Goal: Task Accomplishment & Management: Complete application form

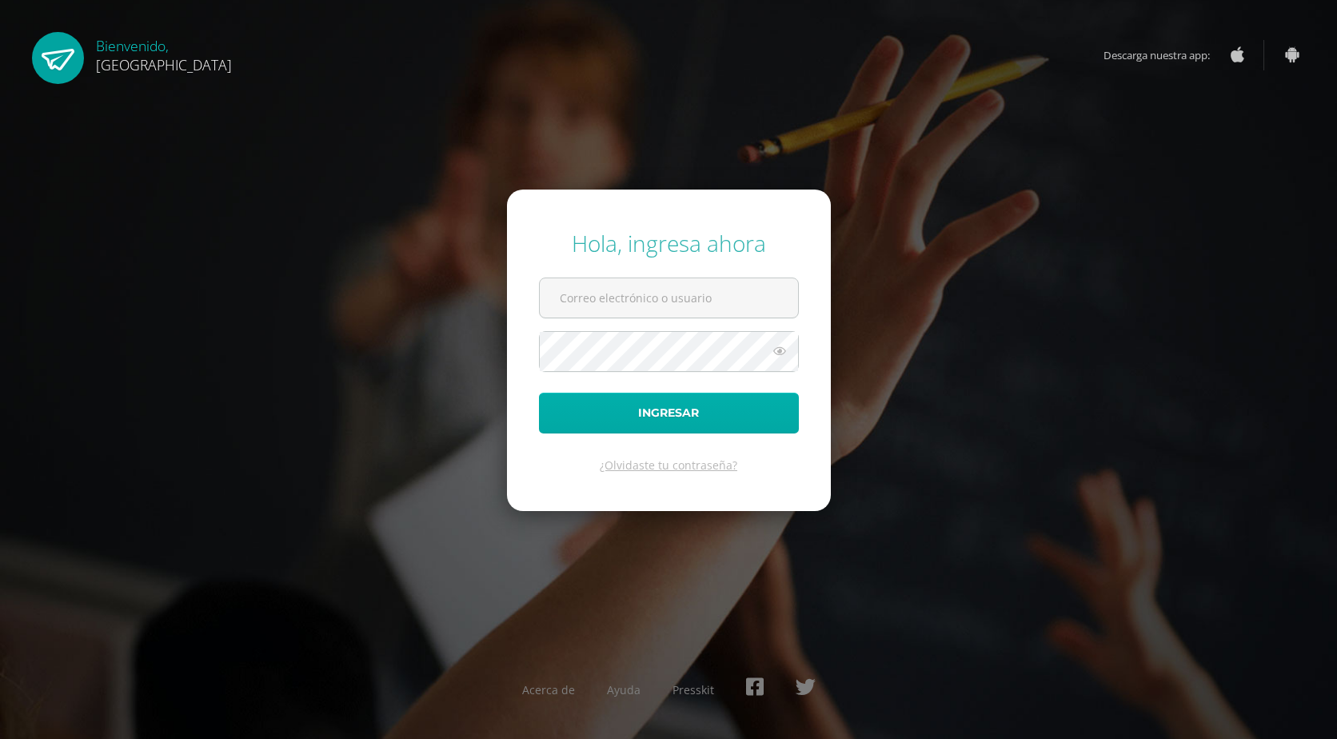
type input "[EMAIL_ADDRESS][DOMAIN_NAME]"
click at [621, 410] on button "Ingresar" at bounding box center [669, 413] width 260 height 41
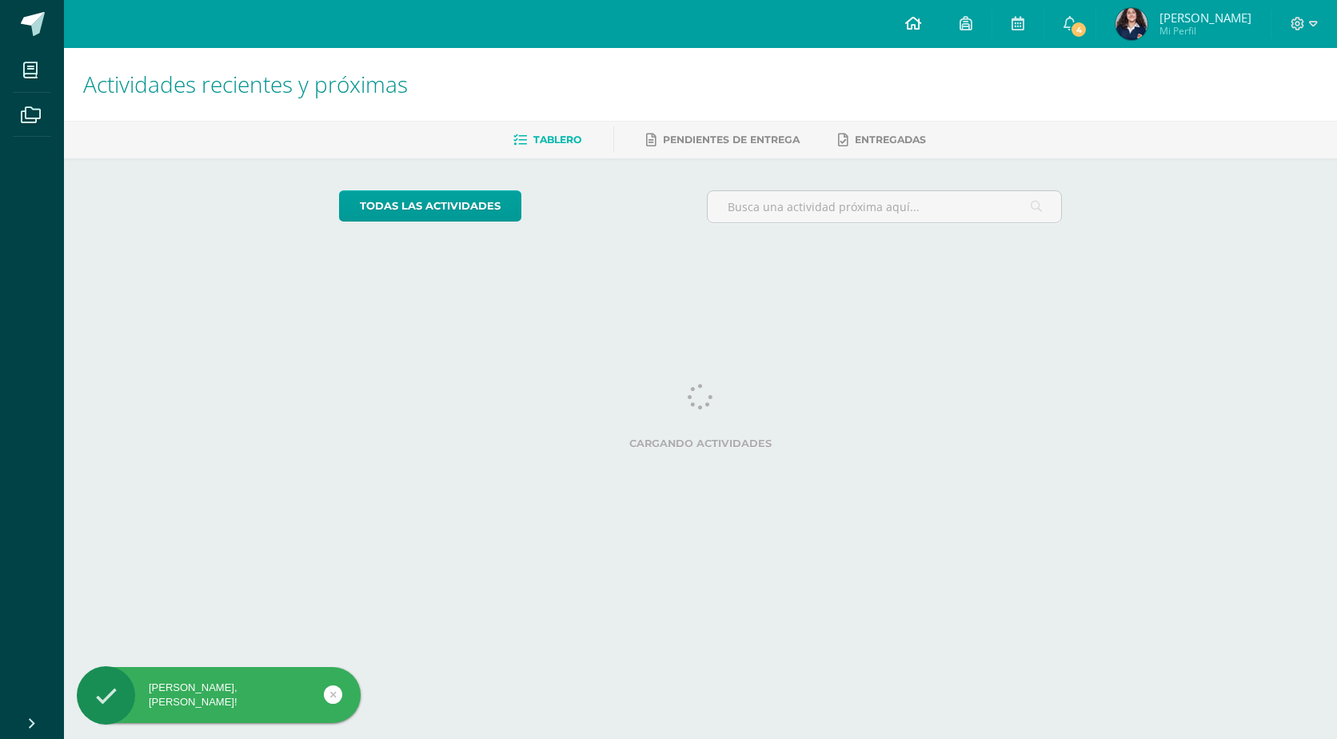
click at [940, 27] on link at bounding box center [913, 24] width 54 height 48
click at [1076, 18] on icon at bounding box center [1070, 23] width 13 height 14
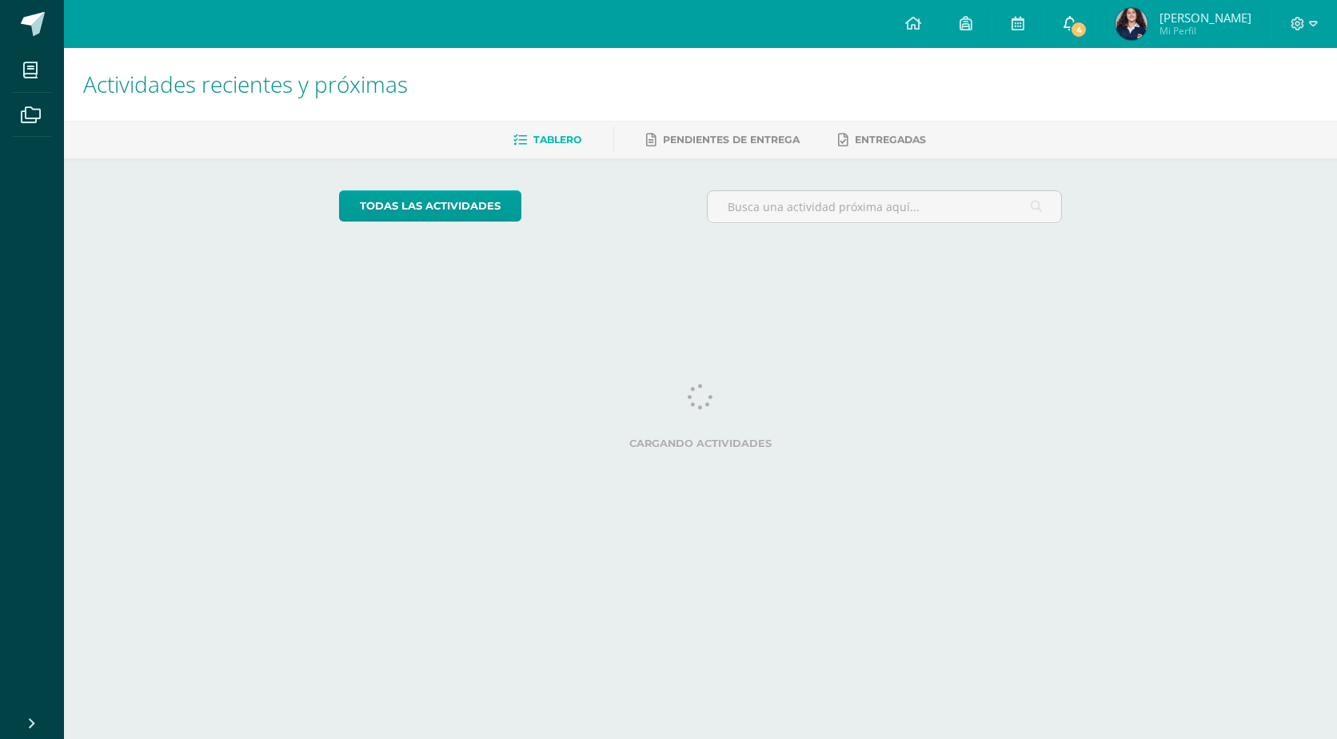
click at [1076, 21] on icon at bounding box center [1070, 23] width 13 height 14
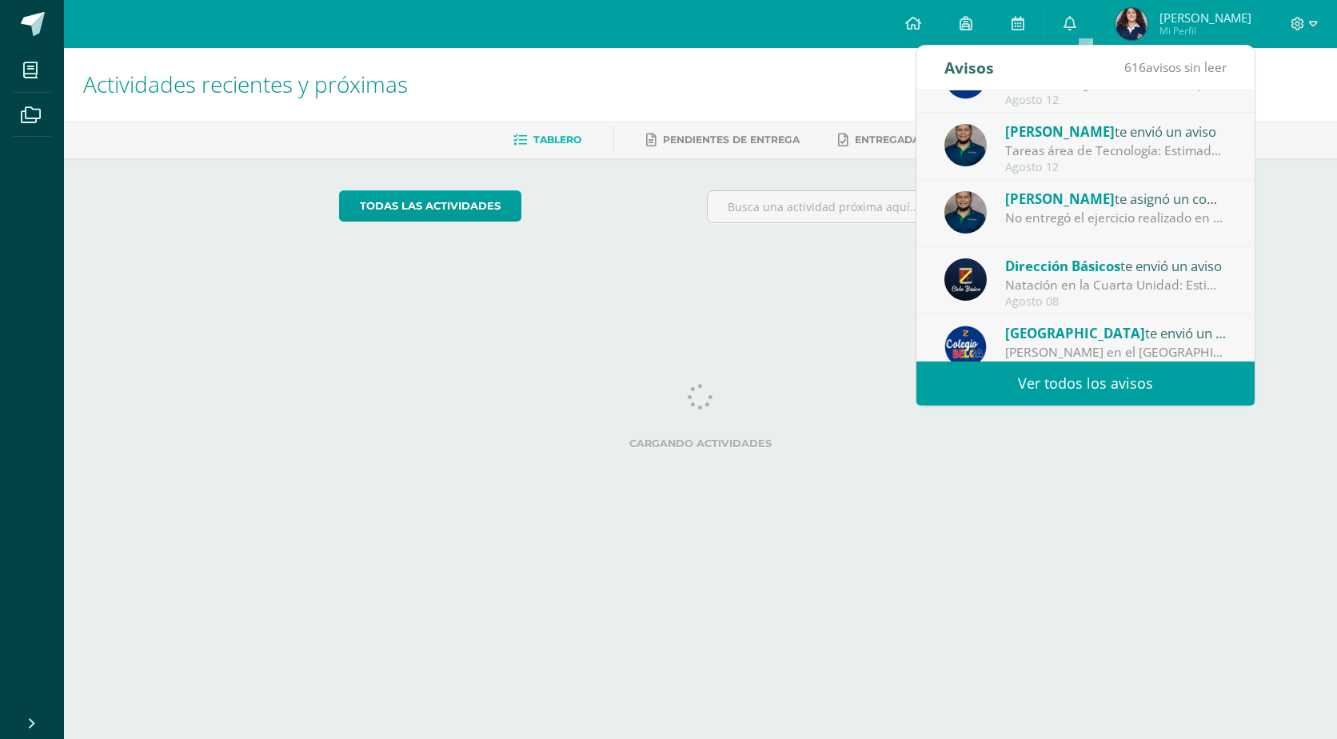
scroll to position [125, 0]
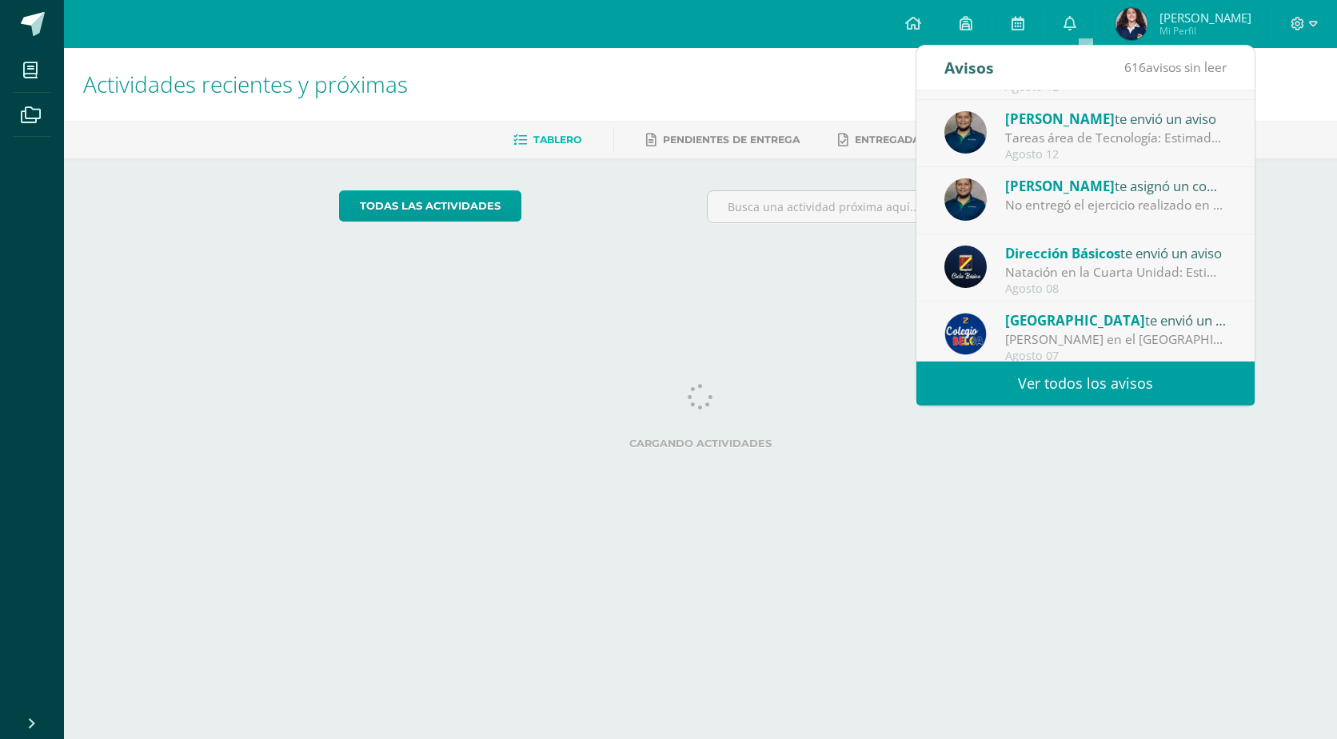
click at [1164, 207] on div "No entregó el ejercicio realizado en clase. Puede entregar a más tardar el juev…" at bounding box center [1116, 205] width 222 height 18
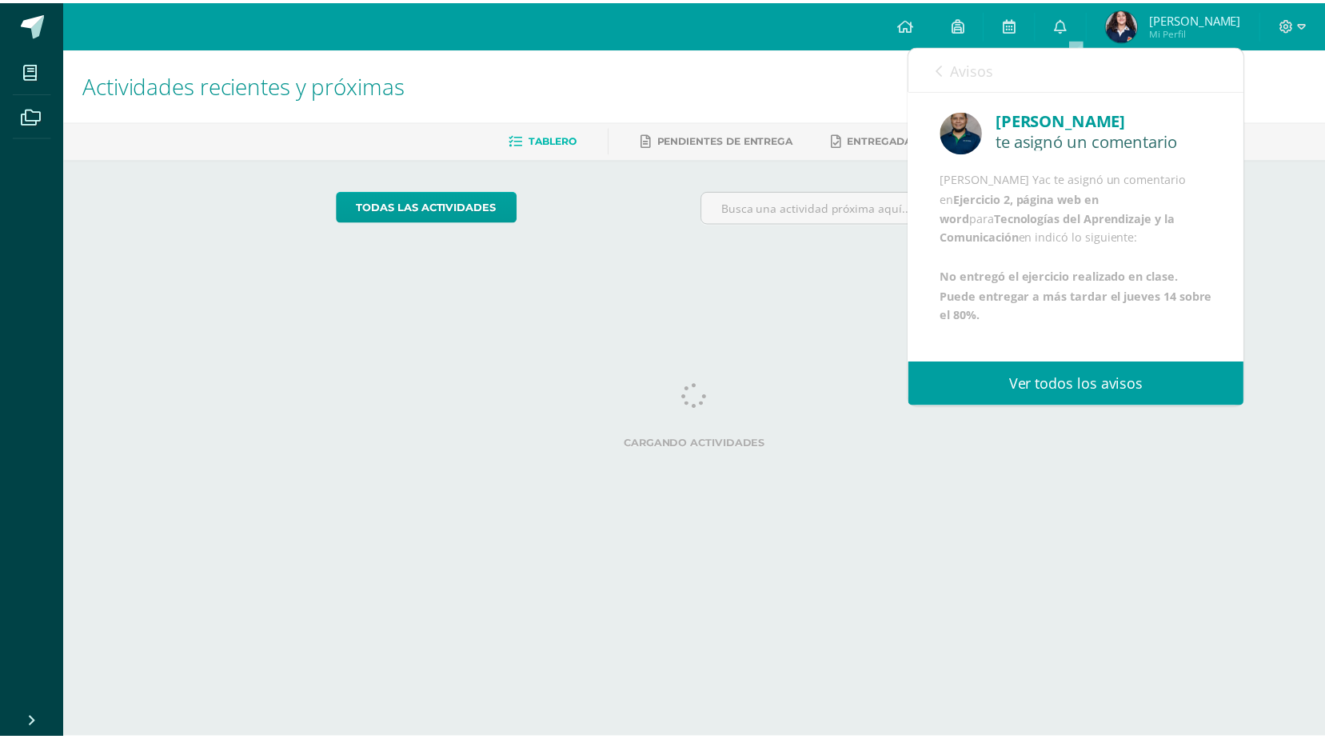
scroll to position [0, 0]
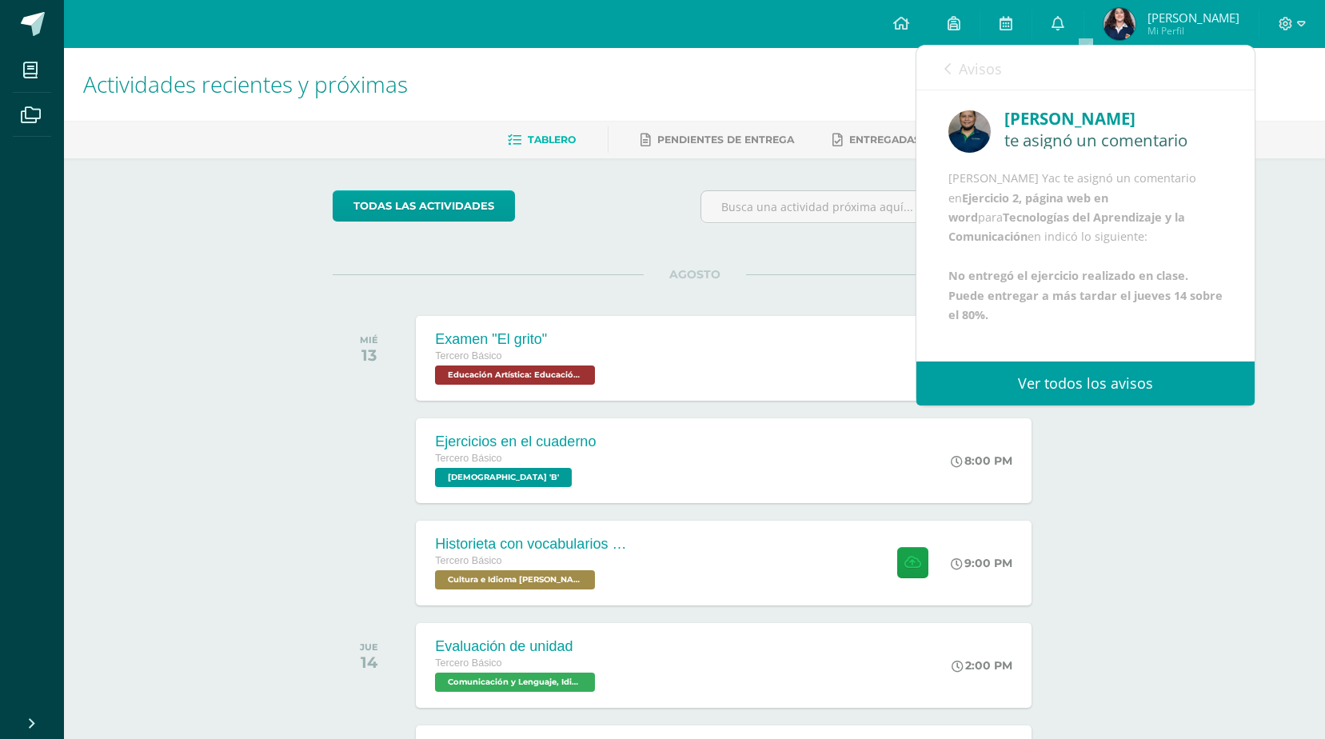
click at [1196, 89] on div "Avisos 615 avisos sin leer Avisos Byron Castillo te asignó un comentario en 'Ex…" at bounding box center [1086, 226] width 338 height 360
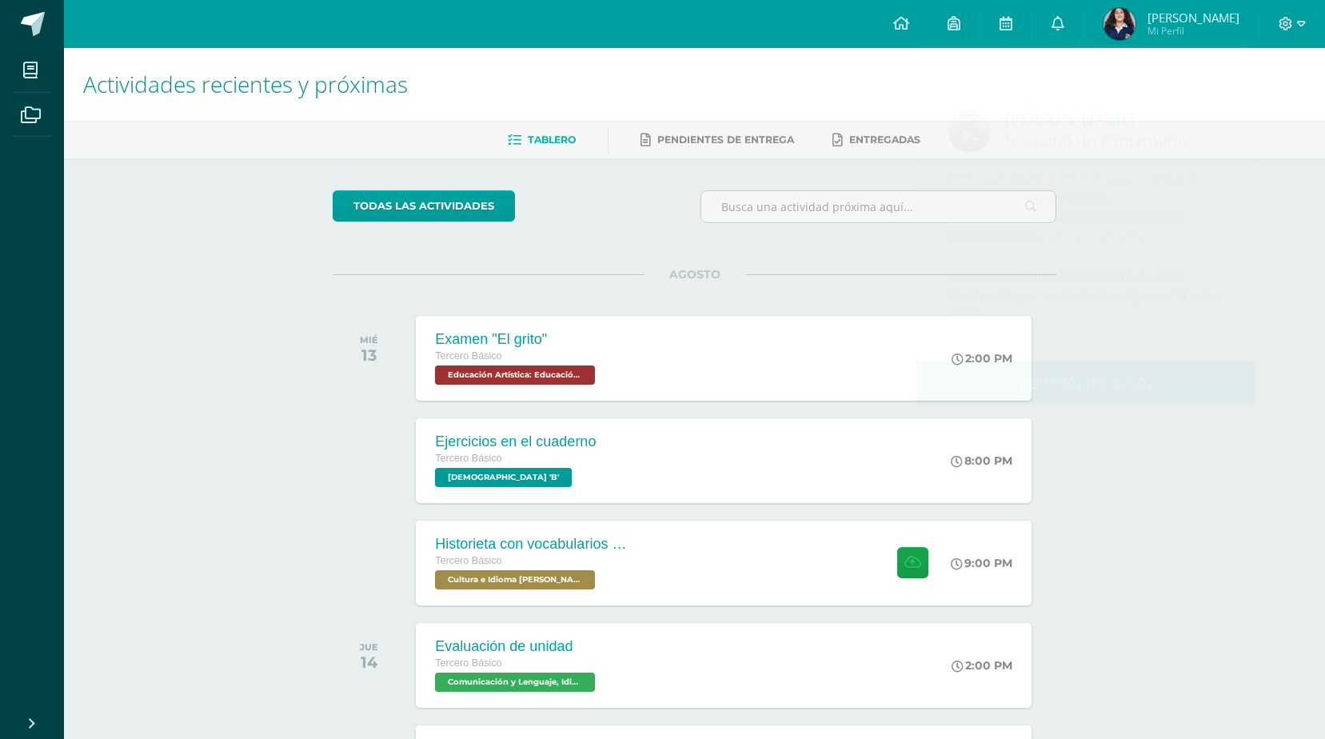
click at [1310, 262] on div "Actividades recientes y próximas Tablero Pendientes de entrega Entregadas todas…" at bounding box center [694, 530] width 1261 height 965
click at [1064, 18] on icon at bounding box center [1058, 23] width 13 height 14
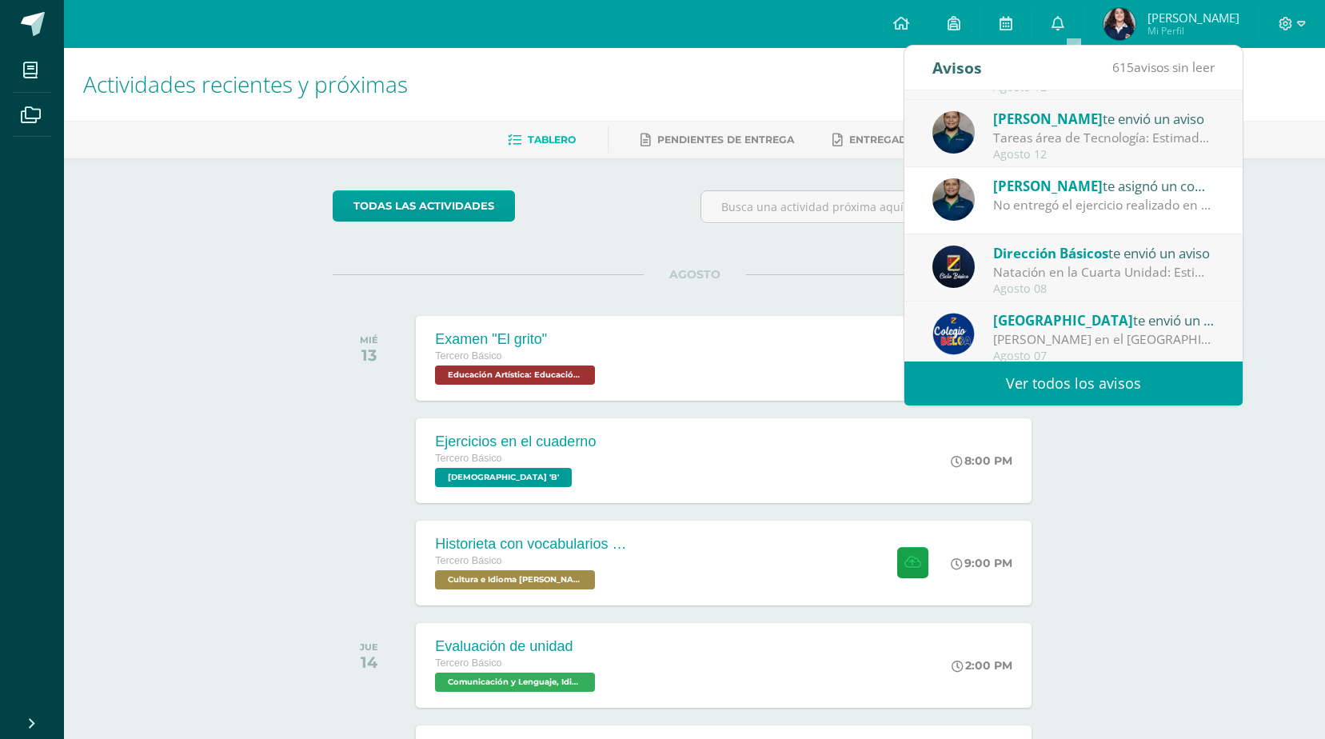
scroll to position [77, 0]
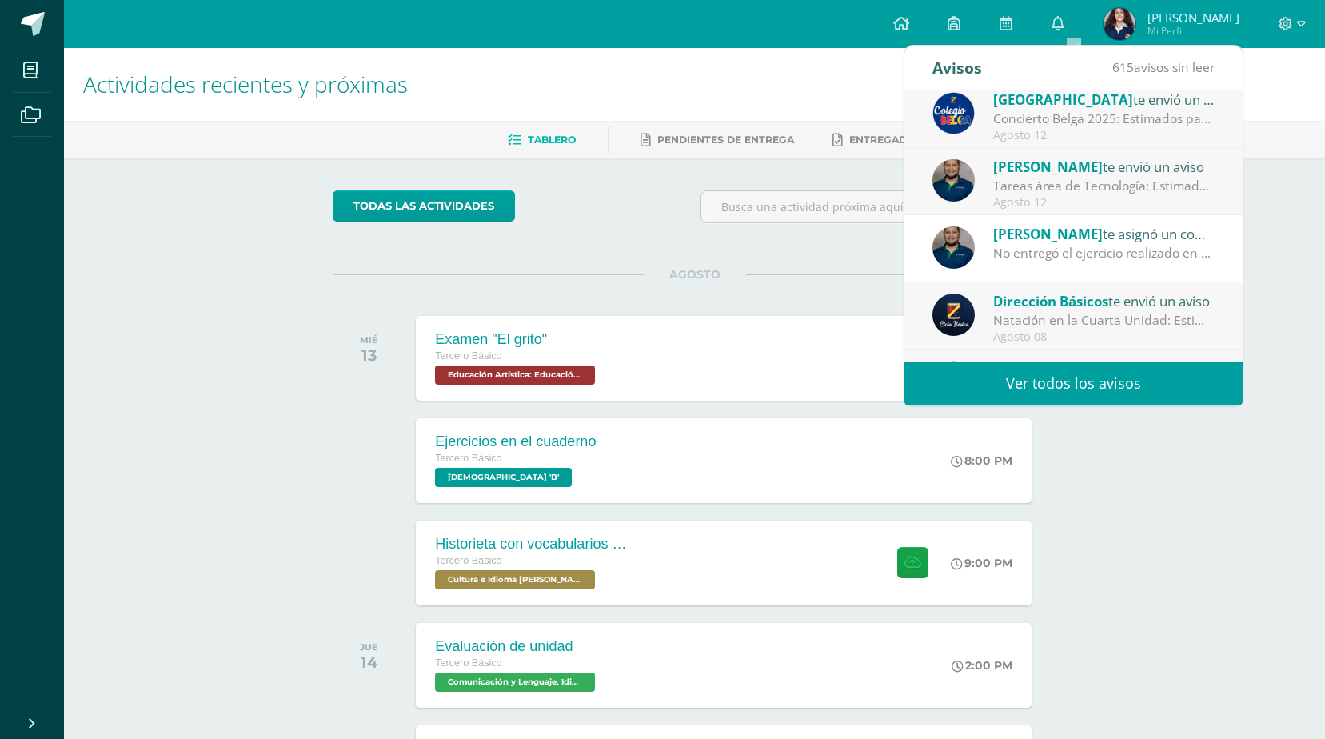
click at [1135, 197] on div "Agosto 12" at bounding box center [1104, 203] width 222 height 14
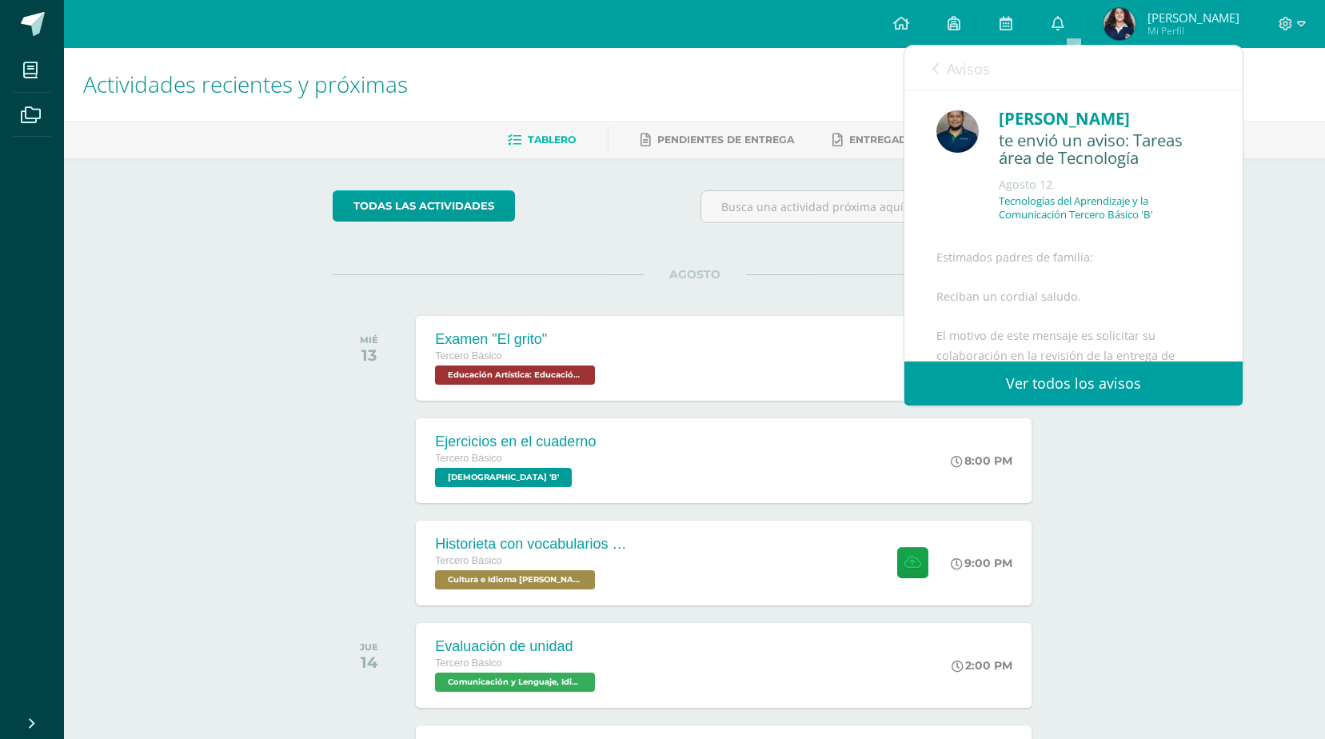
drag, startPoint x: 1228, startPoint y: 152, endPoint x: 1228, endPoint y: 162, distance: 10.4
click at [1228, 162] on div "Obrayan Yac te envió un aviso: Tareas área de Tecnología Agosto 12 Tecnologías …" at bounding box center [1074, 441] width 338 height 703
drag, startPoint x: 1228, startPoint y: 162, endPoint x: 1226, endPoint y: 153, distance: 9.7
click at [1224, 155] on div "Obrayan Yac te envió un aviso: Tareas área de Tecnología Agosto 12 Tecnologías …" at bounding box center [1074, 441] width 338 height 703
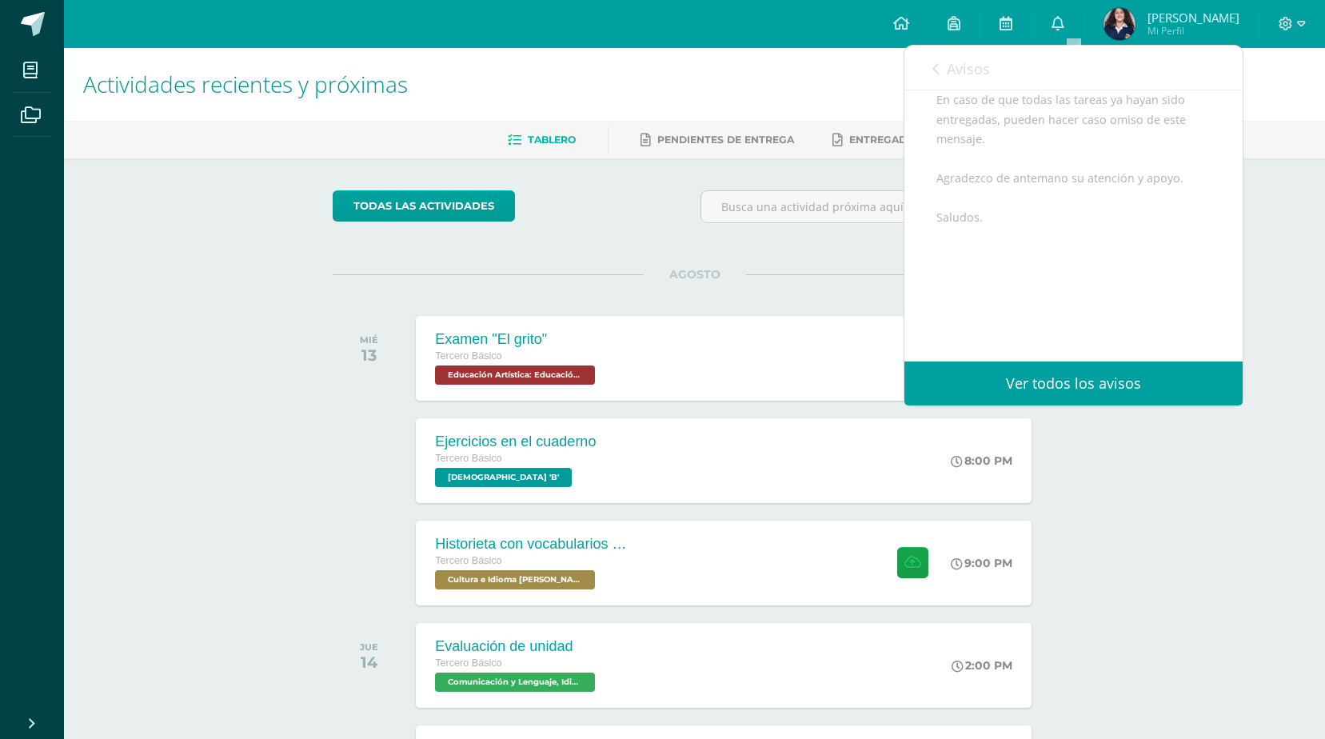
scroll to position [457, 0]
click at [927, 70] on div "Avisos 614 avisos sin leer Avisos" at bounding box center [1074, 68] width 338 height 45
click at [932, 72] on div "Avisos 614 avisos sin leer Avisos" at bounding box center [1074, 68] width 338 height 45
click at [941, 59] on link "Avisos" at bounding box center [962, 69] width 58 height 46
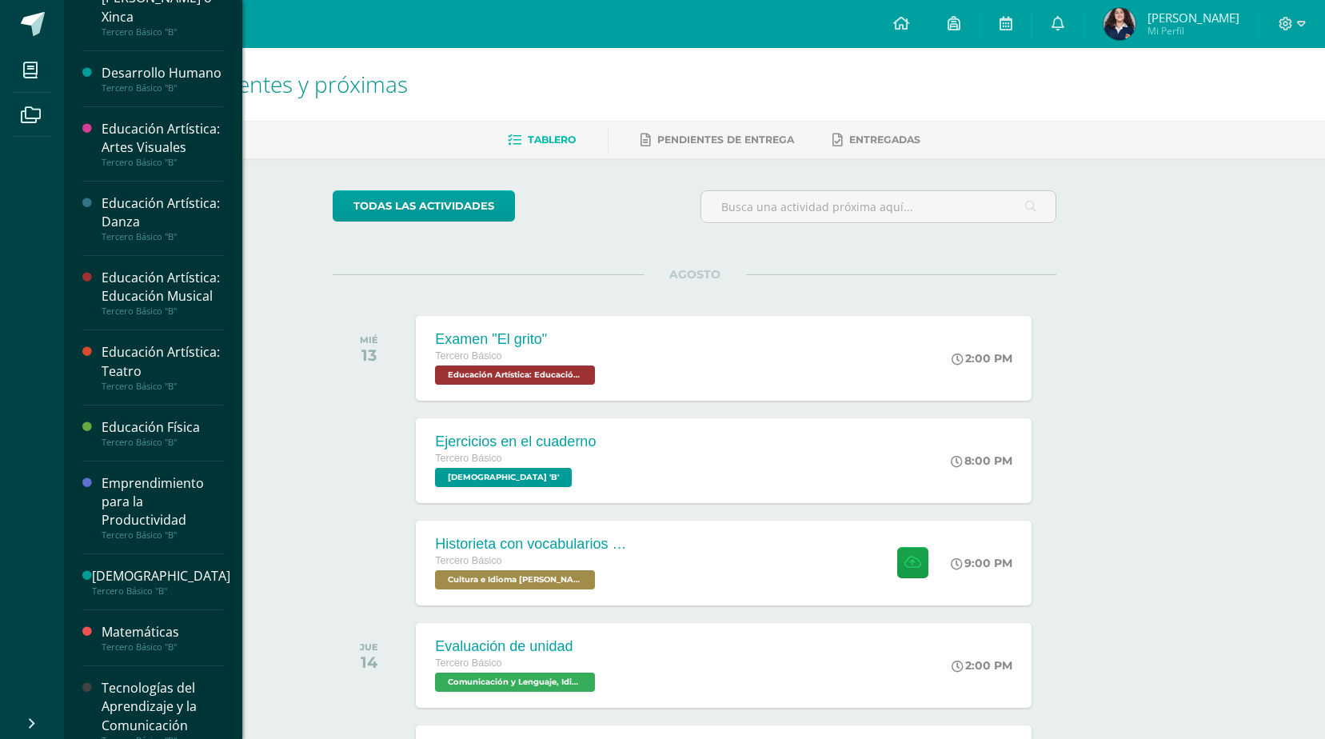
scroll to position [528, 0]
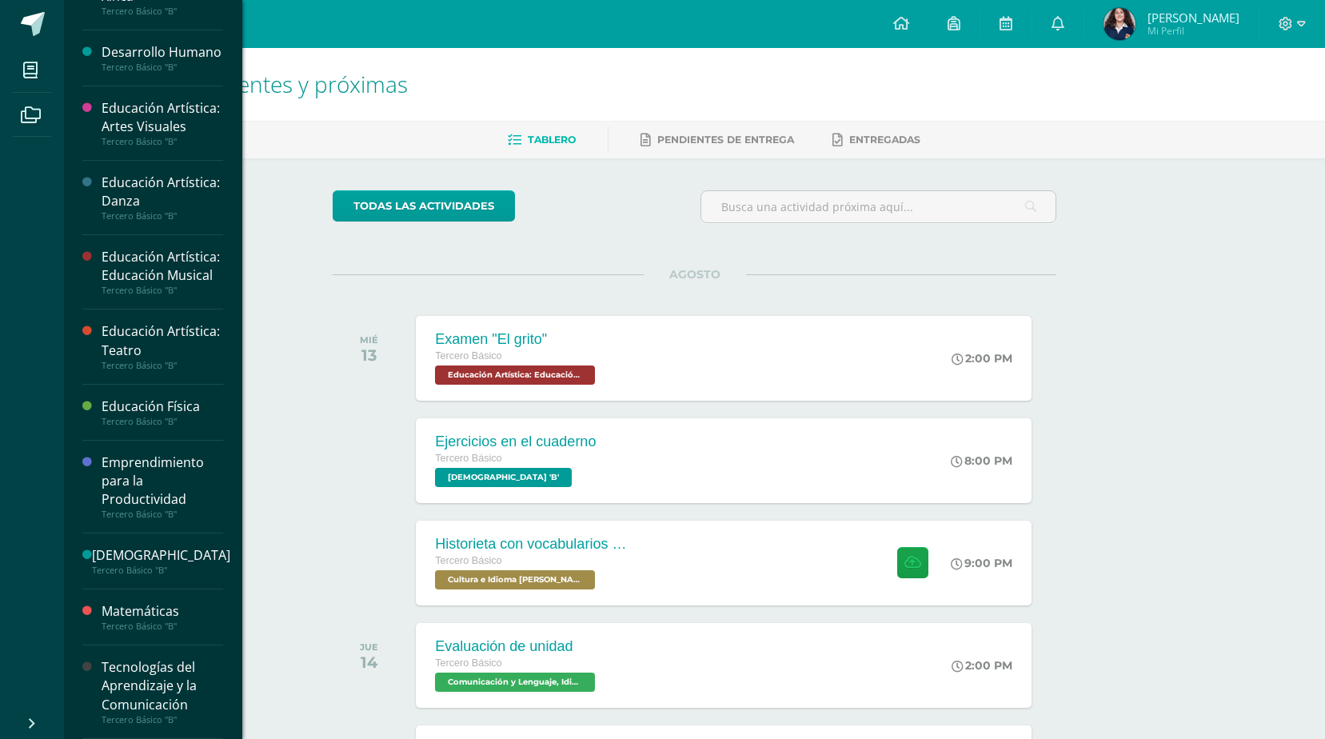
click at [92, 679] on div at bounding box center [91, 691] width 19 height 66
click at [107, 661] on div "Tecnologías del Aprendizaje y la Comunicación" at bounding box center [163, 685] width 122 height 55
click at [103, 714] on div "Tercero Básico "B"" at bounding box center [163, 719] width 122 height 11
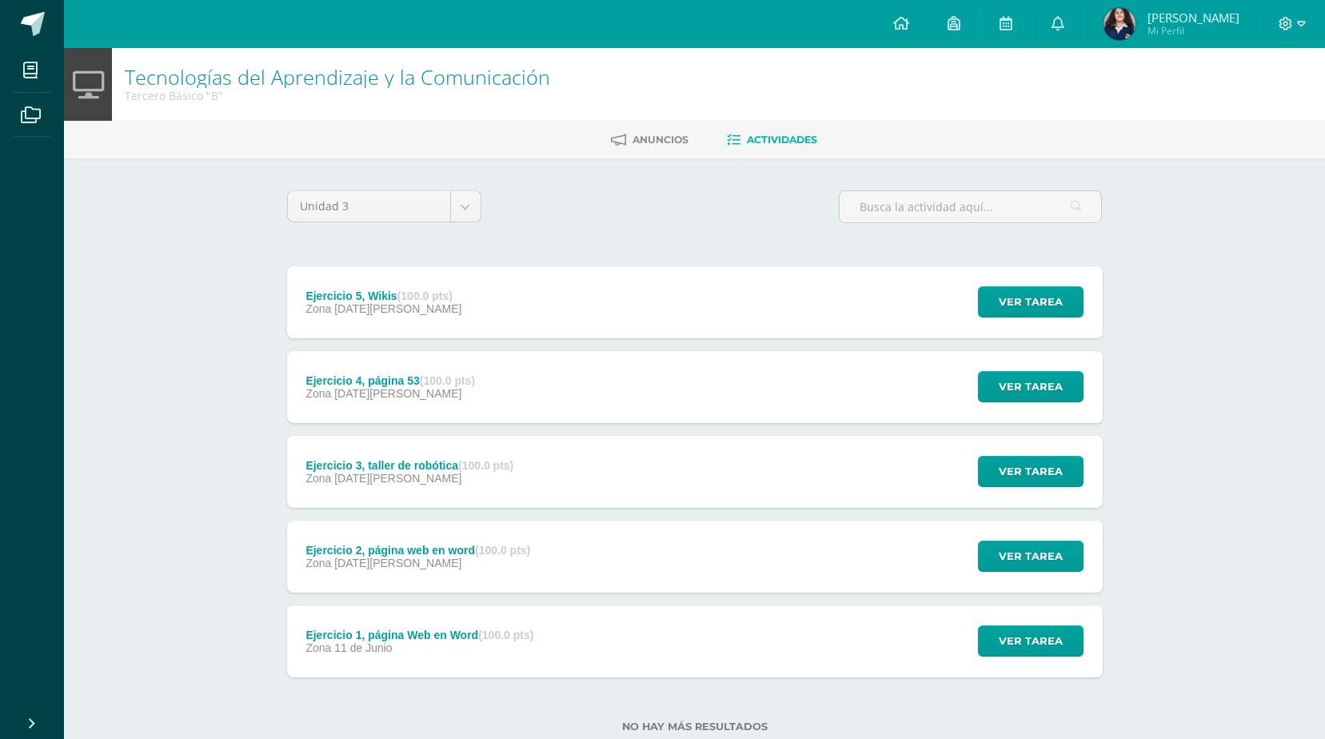
click at [412, 579] on div "Ejercicio 2, página web en word (100.0 pts) Zona [DATE][PERSON_NAME]" at bounding box center [418, 557] width 263 height 72
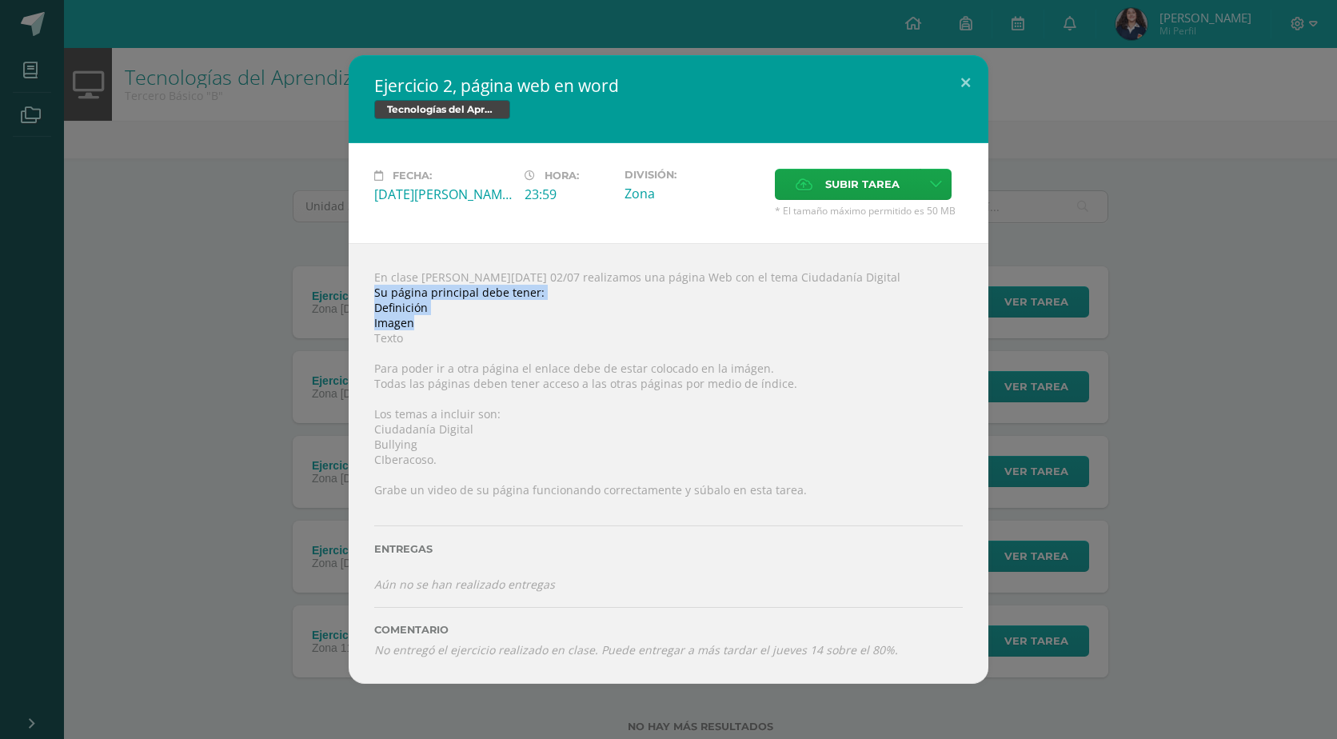
drag, startPoint x: 589, startPoint y: 296, endPoint x: 413, endPoint y: 325, distance: 177.6
click at [413, 325] on div "En clase [PERSON_NAME][DATE] 02/07 realizamos una página Web con el tema Ciudad…" at bounding box center [669, 463] width 640 height 440
drag, startPoint x: 413, startPoint y: 325, endPoint x: 41, endPoint y: 349, distance: 373.4
click at [41, 349] on div "Ejercicio 2, página web en word Tecnologías del Aprendizaje y la Comunicación F…" at bounding box center [668, 369] width 1324 height 628
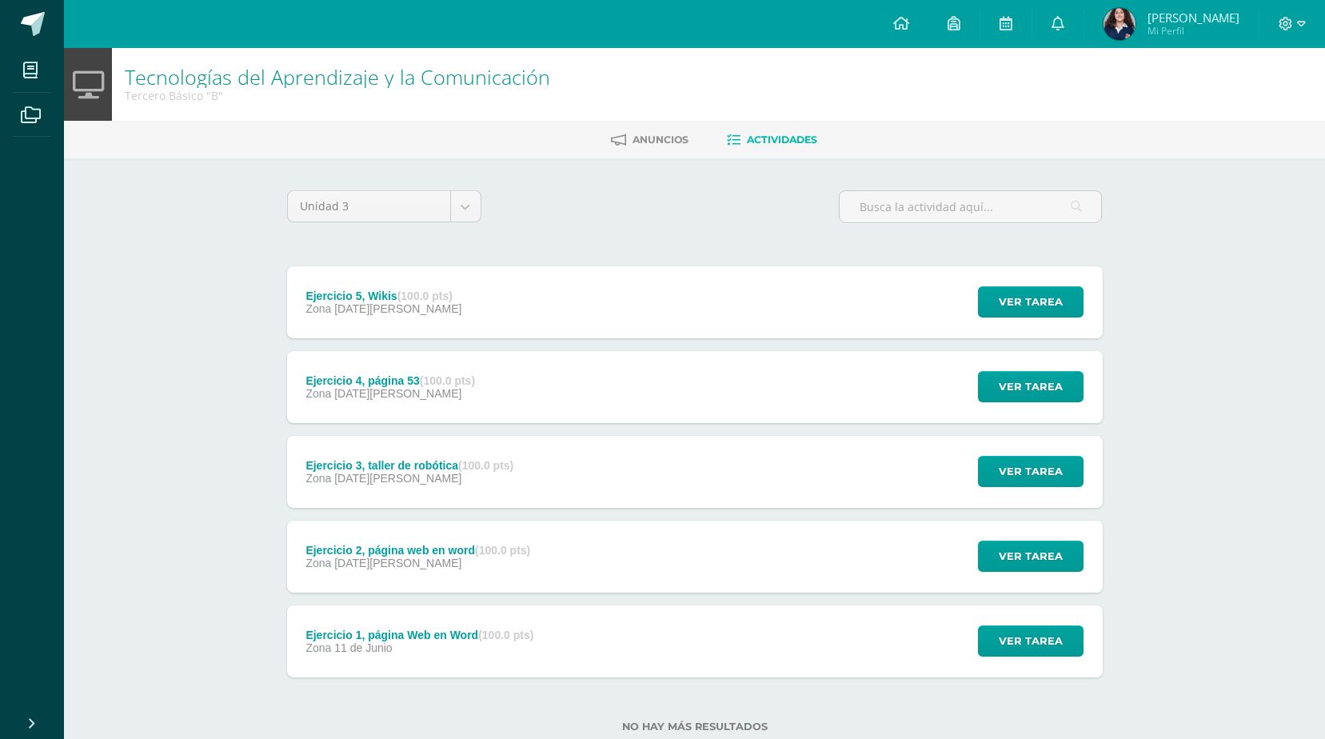
click at [380, 643] on span "11 de Junio" at bounding box center [363, 647] width 58 height 13
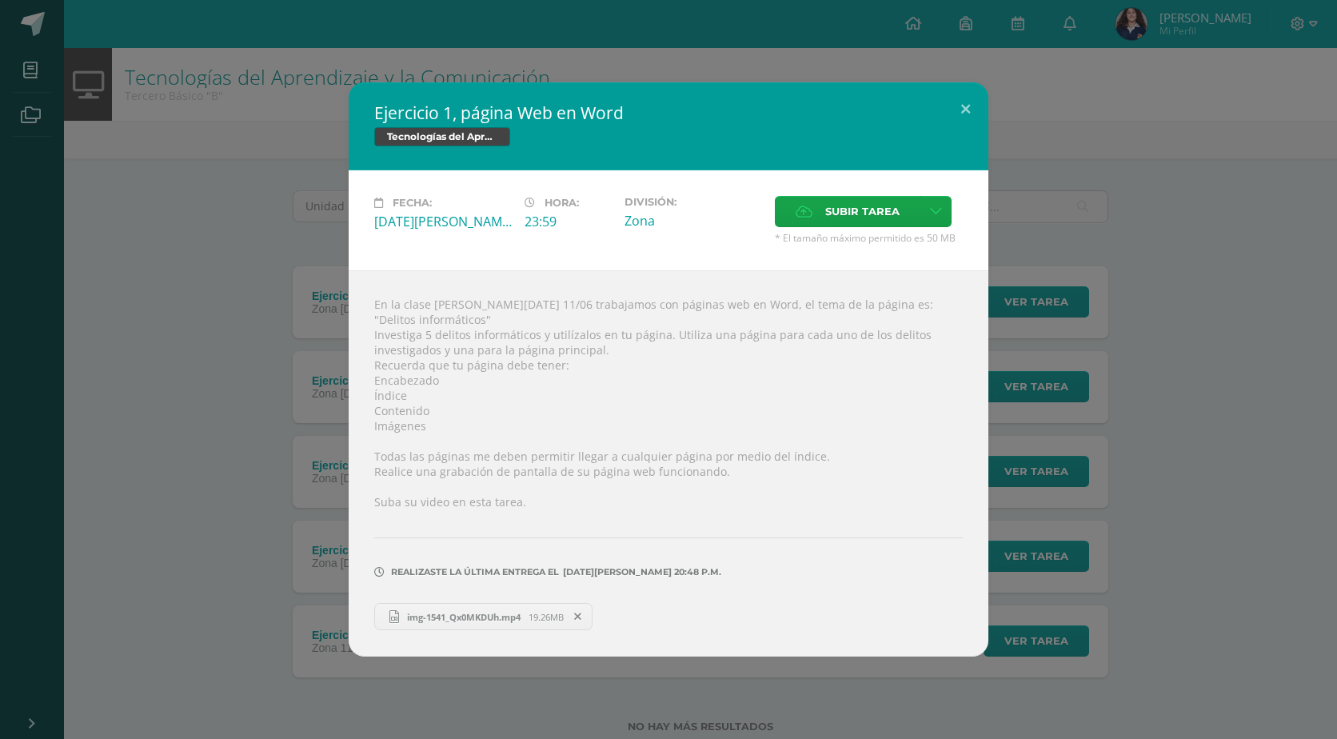
click at [281, 532] on div "Ejercicio 1, página Web en Word Tecnologías del Aprendizaje y la Comunicación F…" at bounding box center [668, 369] width 1324 height 574
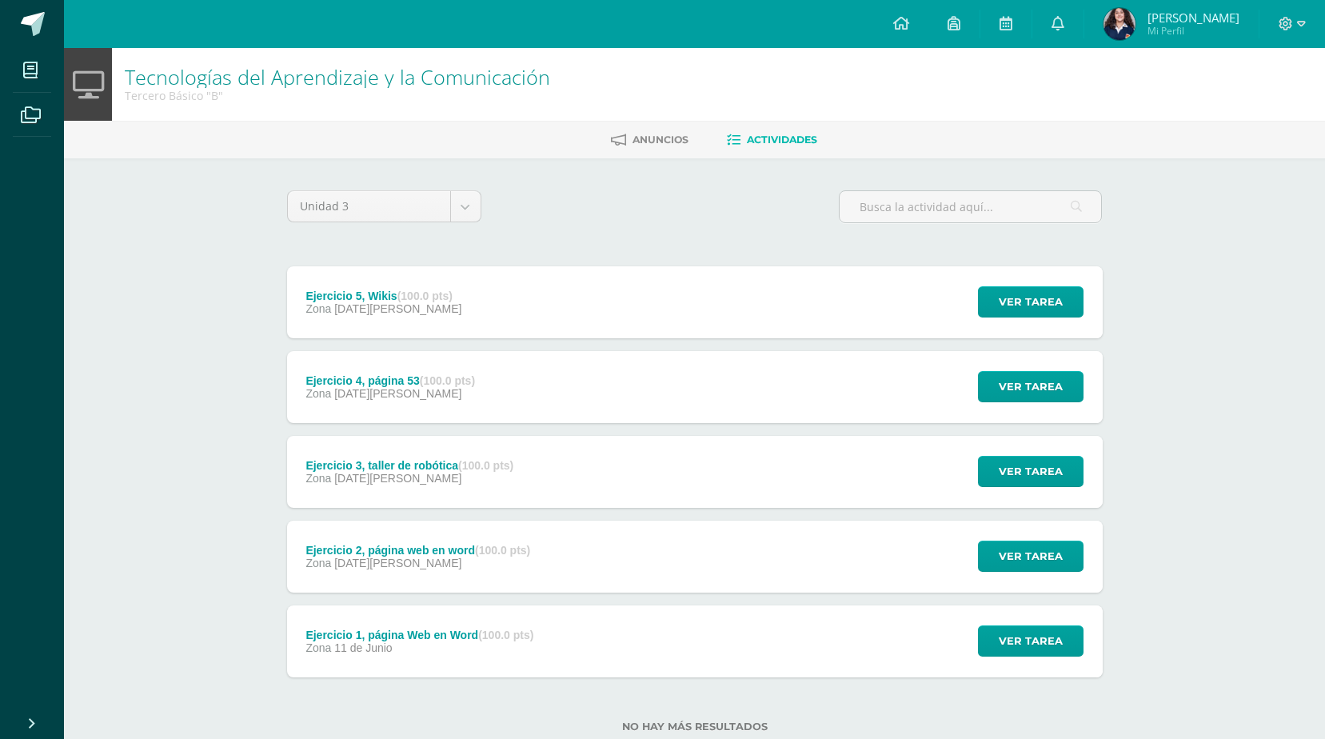
click at [381, 538] on div "Ejercicio 2, página web en word (100.0 pts) Zona [DATE][PERSON_NAME]" at bounding box center [418, 557] width 263 height 72
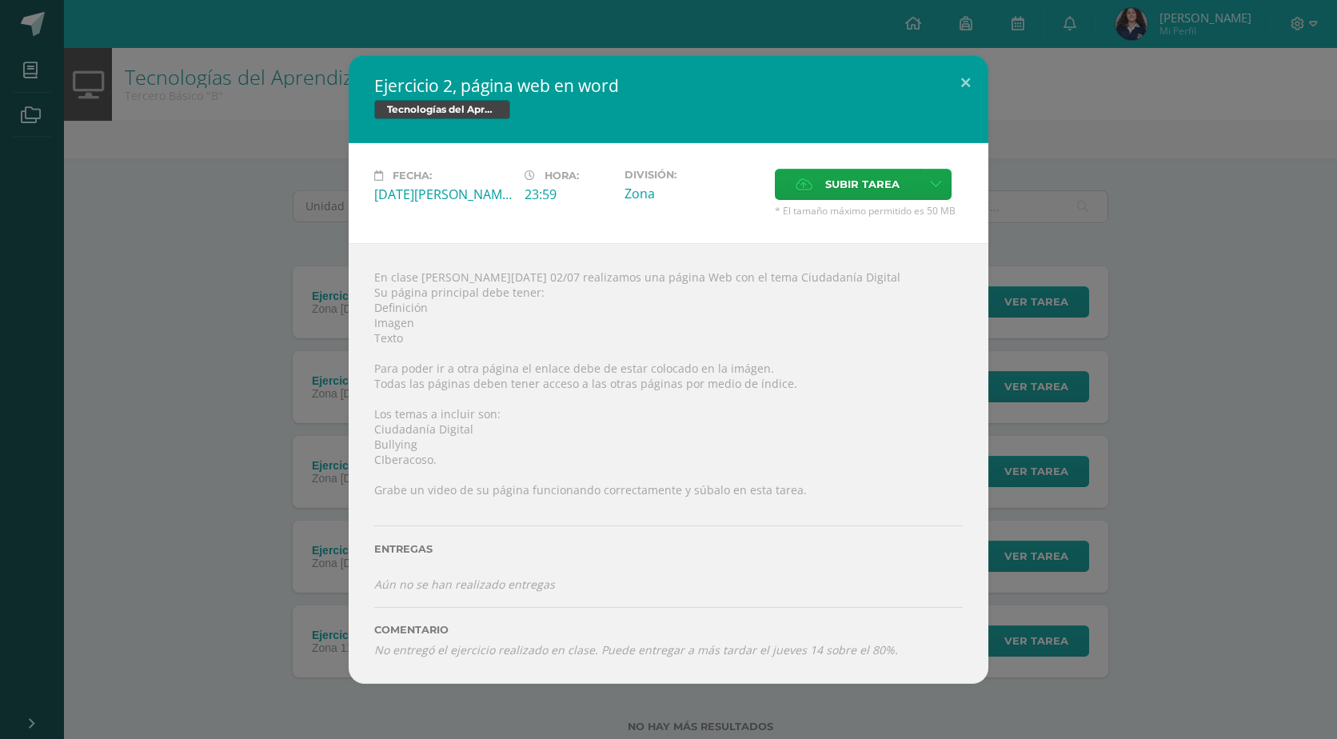
click at [201, 452] on div "Ejercicio 2, página web en word Tecnologías del Aprendizaje y la Comunicación F…" at bounding box center [668, 369] width 1324 height 628
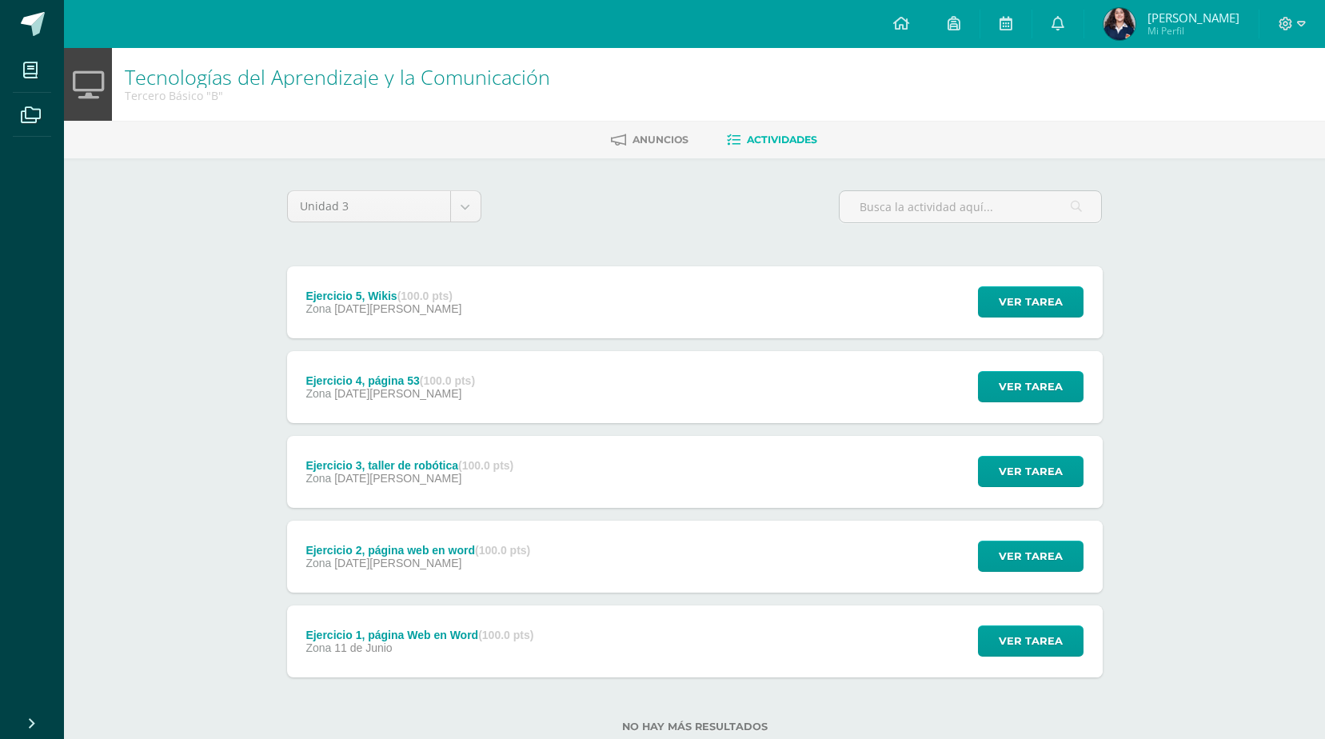
click at [494, 395] on div "Ejercicio 4, página 53 (100.0 pts) Zona 06 de Agosto" at bounding box center [390, 387] width 207 height 72
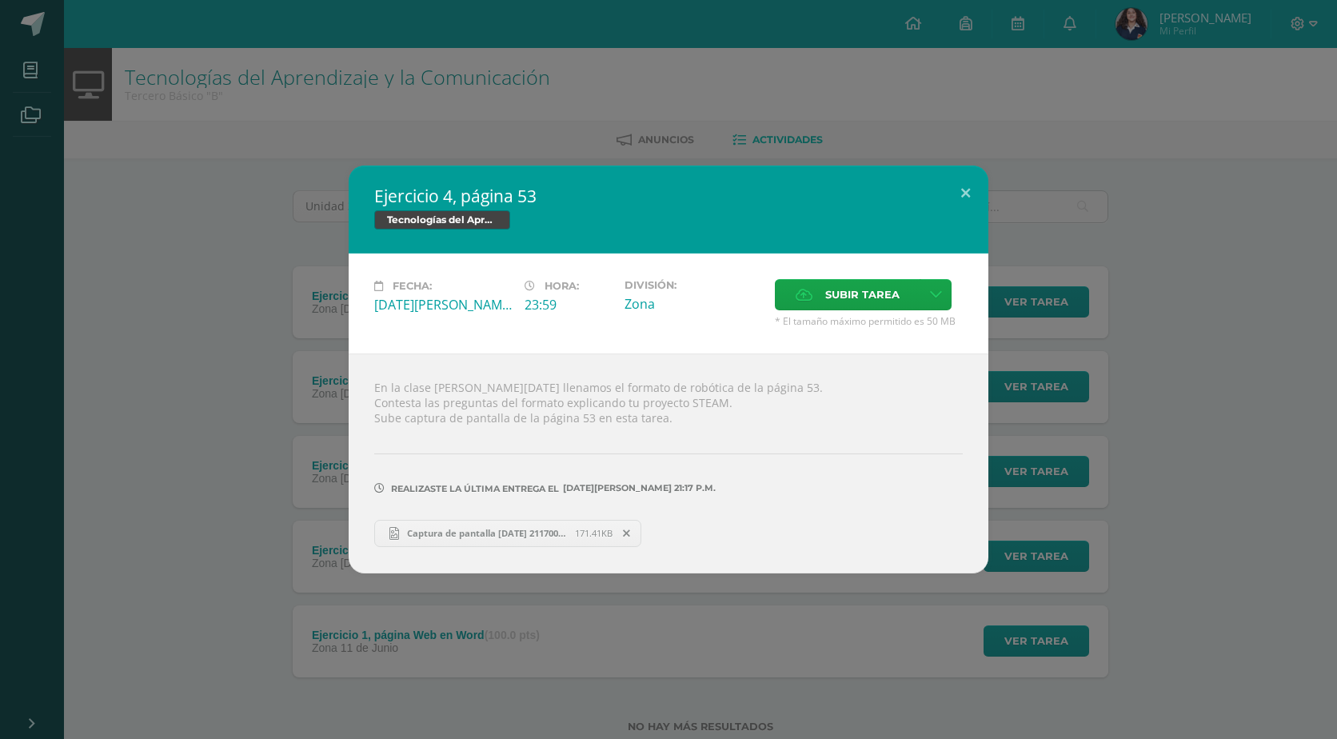
click at [300, 375] on div "Ejercicio 4, página 53 Tecnologías del Aprendizaje y la Comunicación Fecha: Mié…" at bounding box center [668, 369] width 1324 height 407
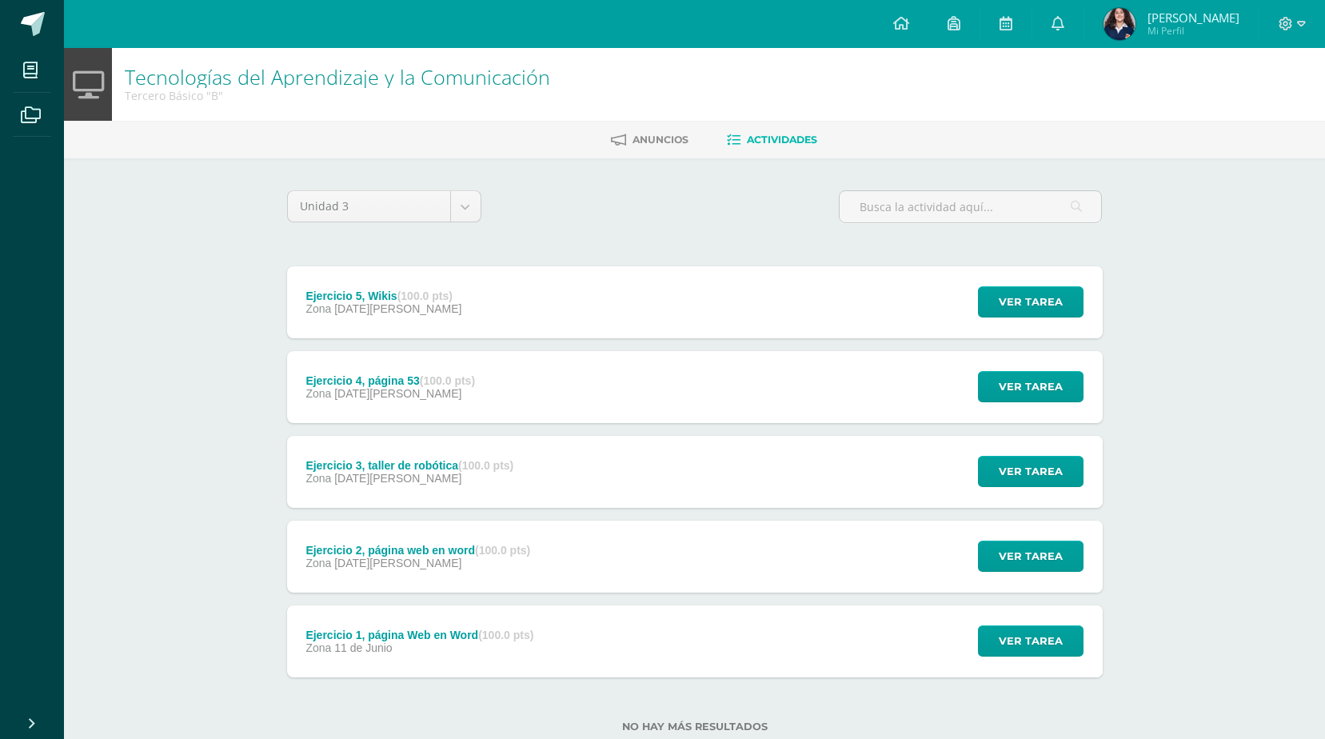
click at [461, 312] on div "Ejercicio 5, Wikis (100.0 pts) Zona 08 de Agosto" at bounding box center [384, 302] width 194 height 72
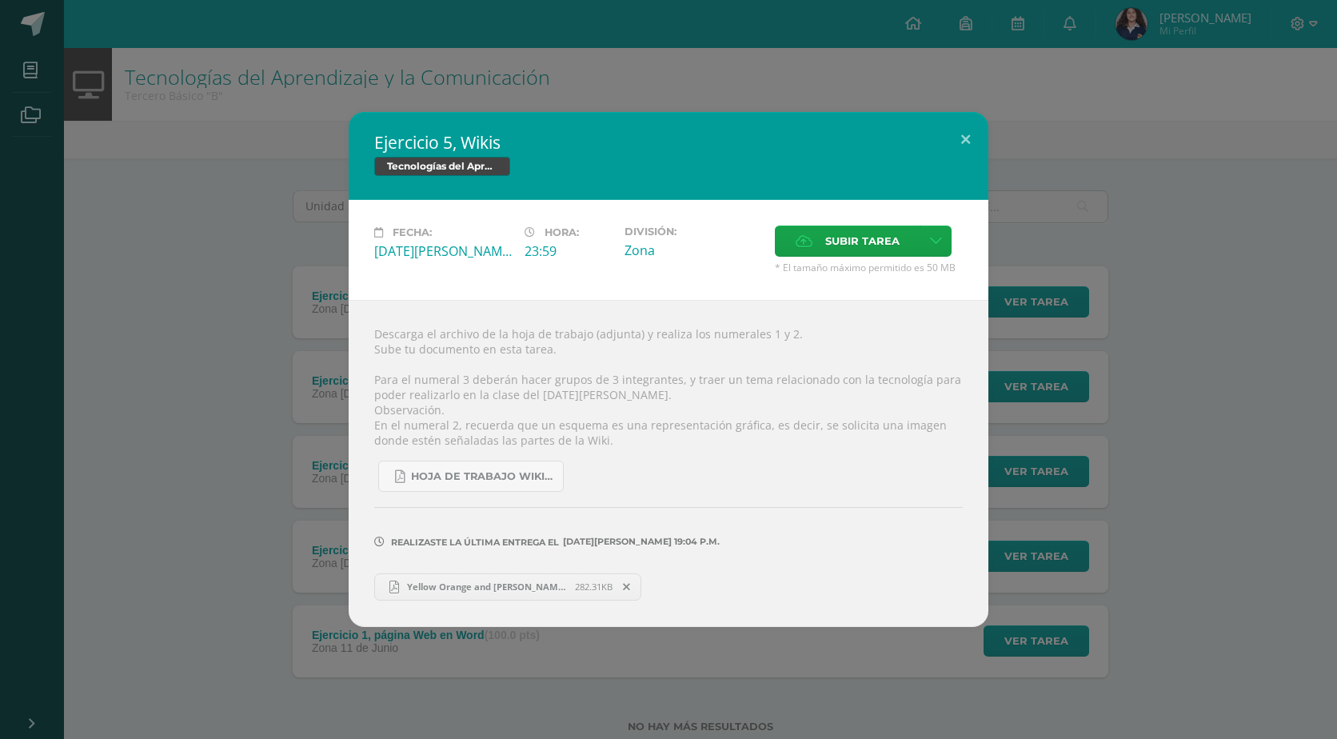
click at [275, 311] on div "Ejercicio 5, Wikis Tecnologías del Aprendizaje y la Comunicación Fecha: Viernes…" at bounding box center [668, 369] width 1324 height 514
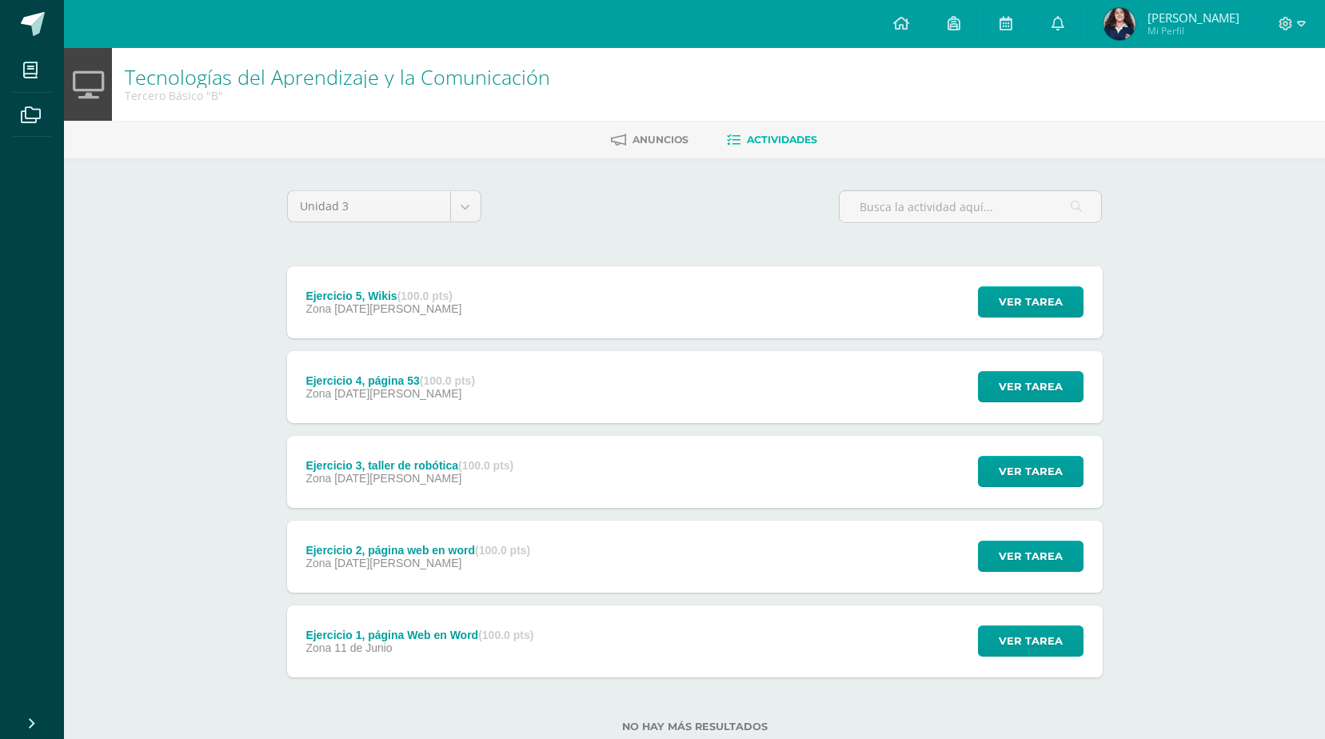
click at [512, 551] on strong "(100.0 pts)" at bounding box center [502, 550] width 55 height 13
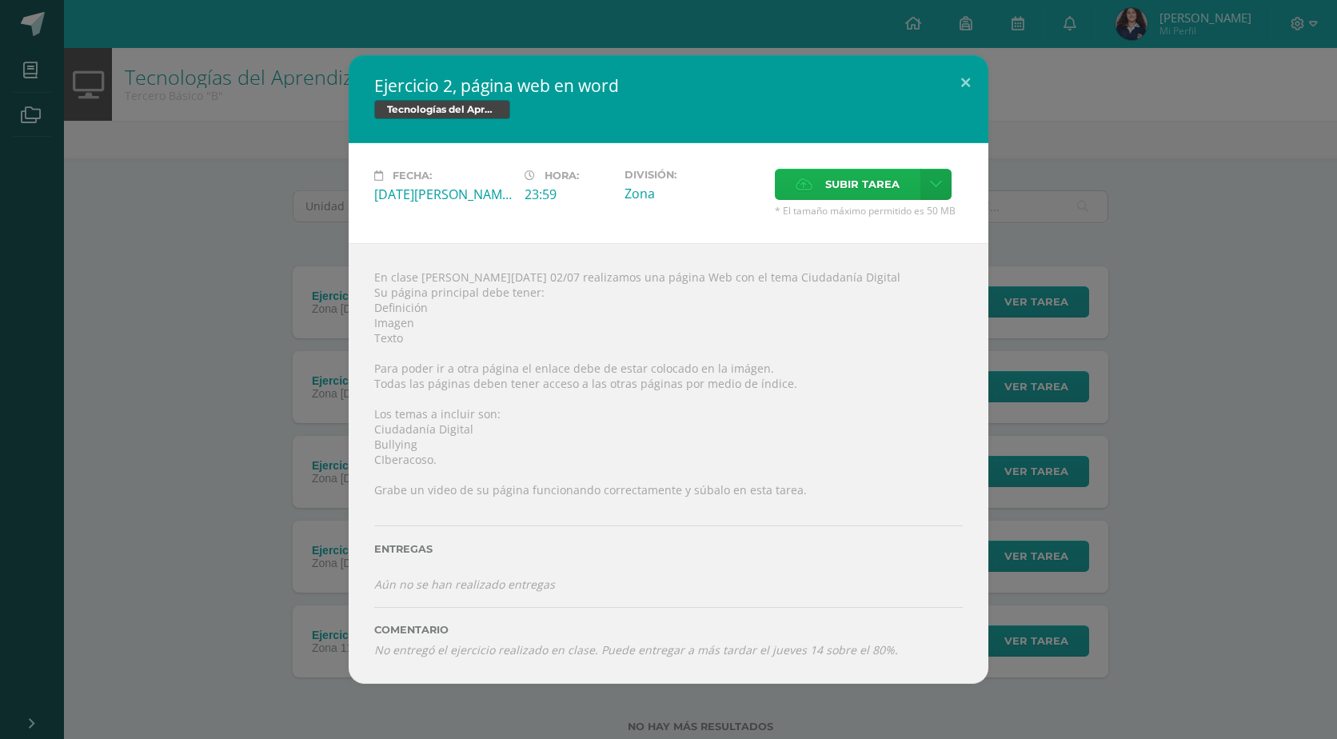
click at [917, 179] on label "Subir tarea" at bounding box center [848, 184] width 146 height 31
click at [0, 0] on input "Subir tarea" at bounding box center [0, 0] width 0 height 0
click at [965, 89] on button at bounding box center [966, 82] width 46 height 54
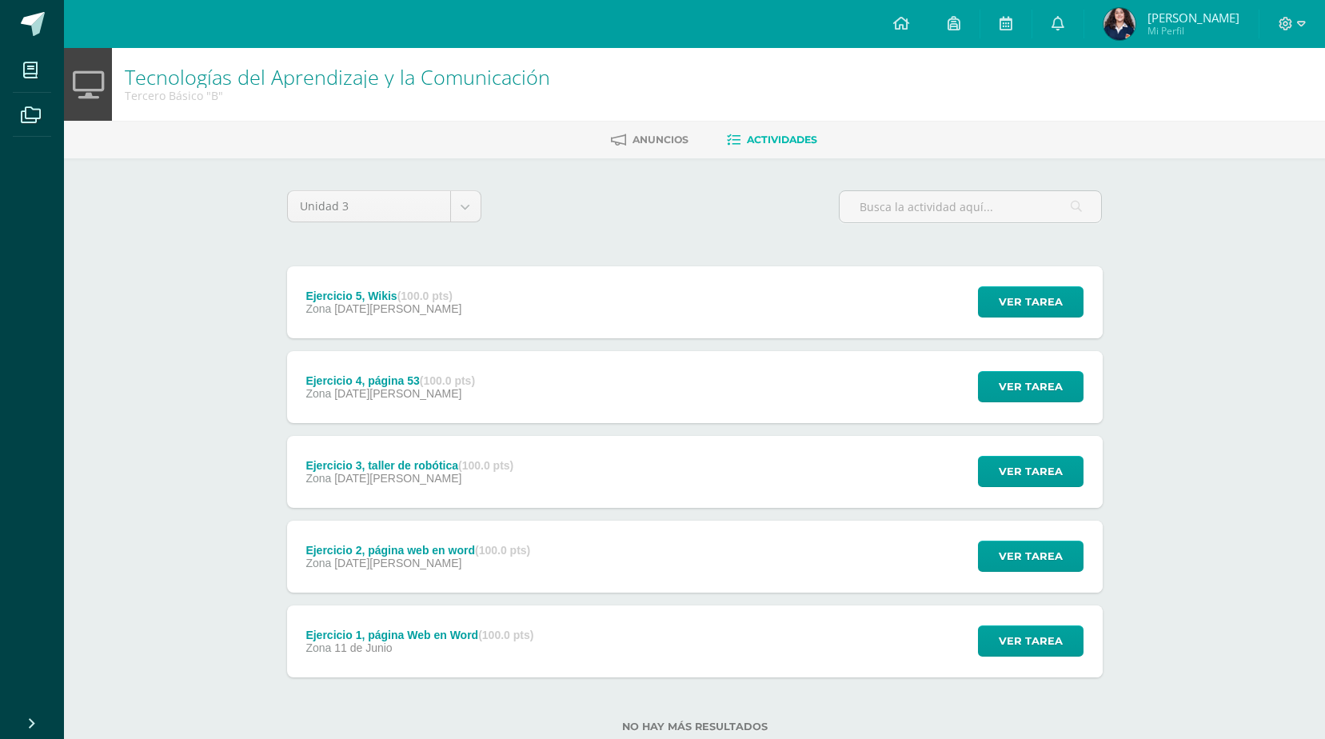
click at [489, 666] on div "Ejercicio 1, página Web en Word (100.0 pts) Zona [DATE][PERSON_NAME]" at bounding box center [420, 641] width 266 height 72
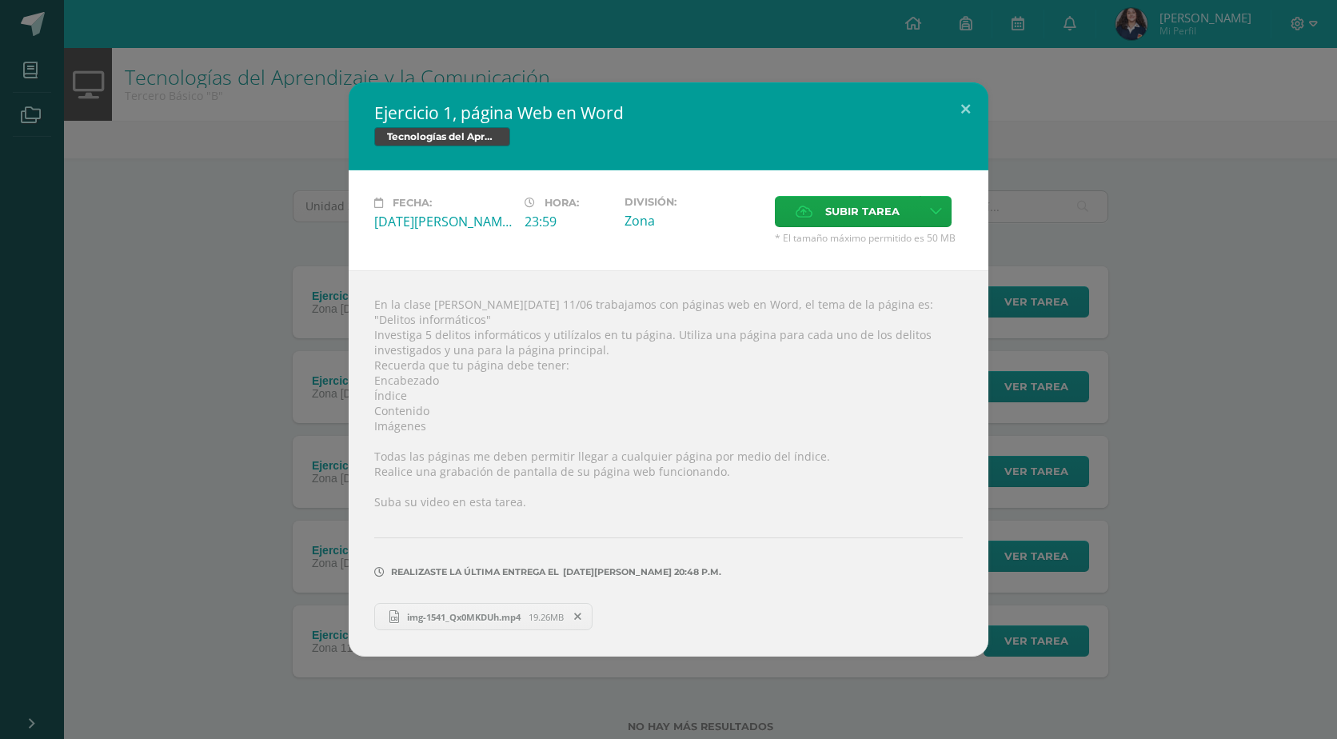
click at [150, 523] on div "Ejercicio 1, página Web en Word Tecnologías del Aprendizaje y la Comunicación F…" at bounding box center [668, 369] width 1324 height 574
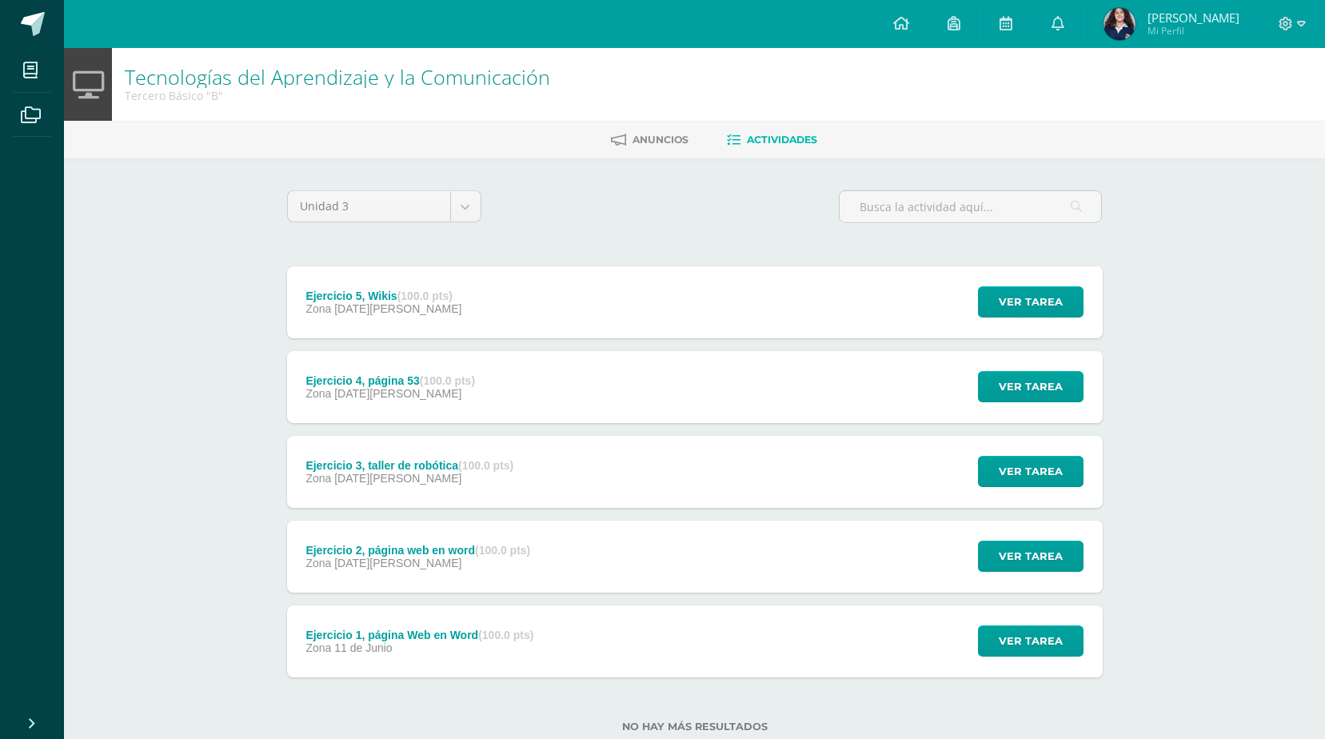
click at [421, 567] on div "Zona 09 de Julio" at bounding box center [418, 563] width 225 height 13
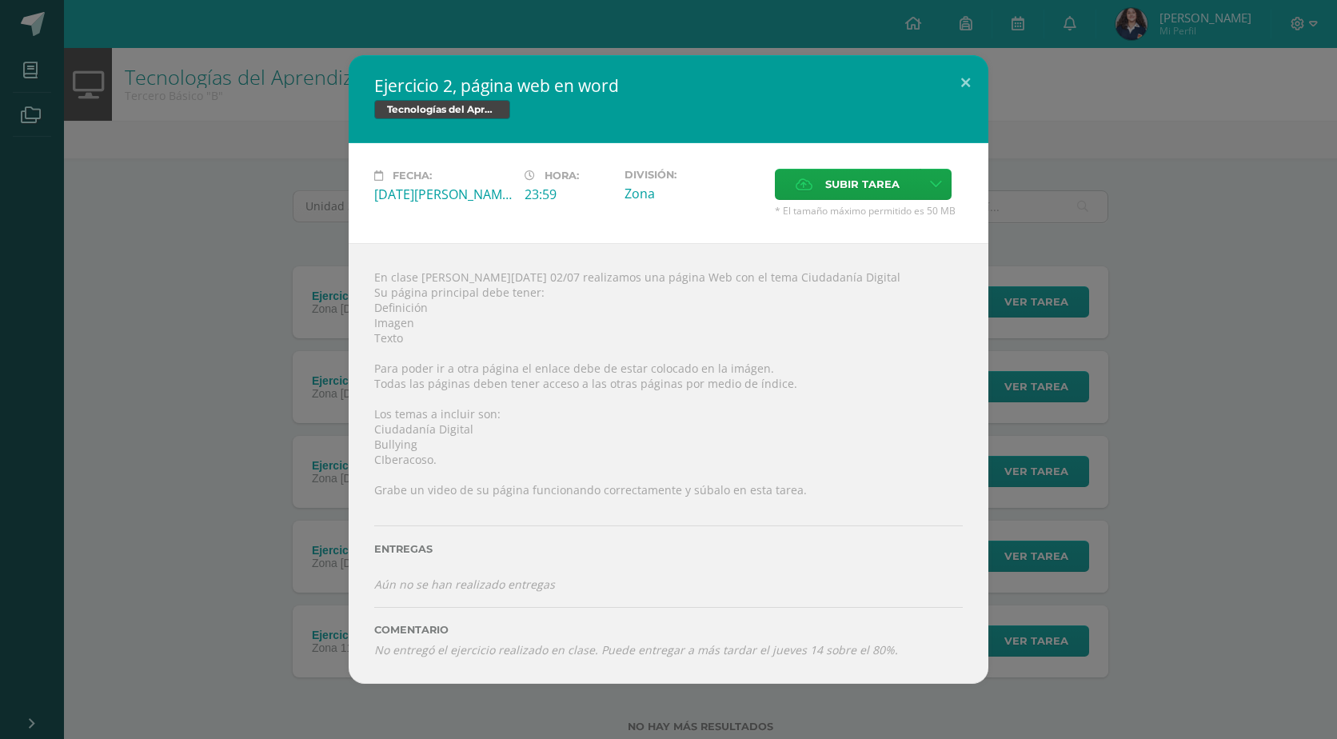
click at [313, 472] on div "Ejercicio 2, página web en word Tecnologías del Aprendizaje y la Comunicación F…" at bounding box center [668, 369] width 1324 height 628
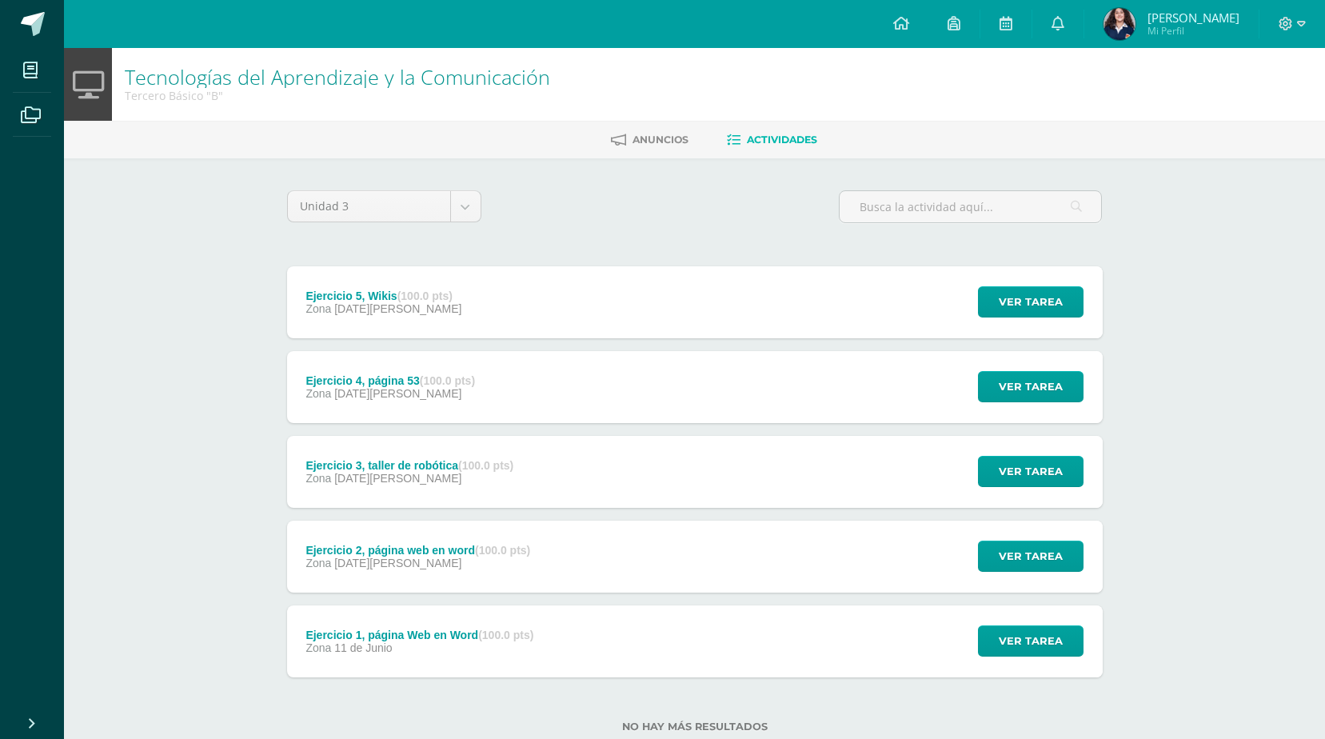
click at [420, 468] on div "Ejercicio 3, taller de robótica (100.0 pts)" at bounding box center [410, 465] width 208 height 13
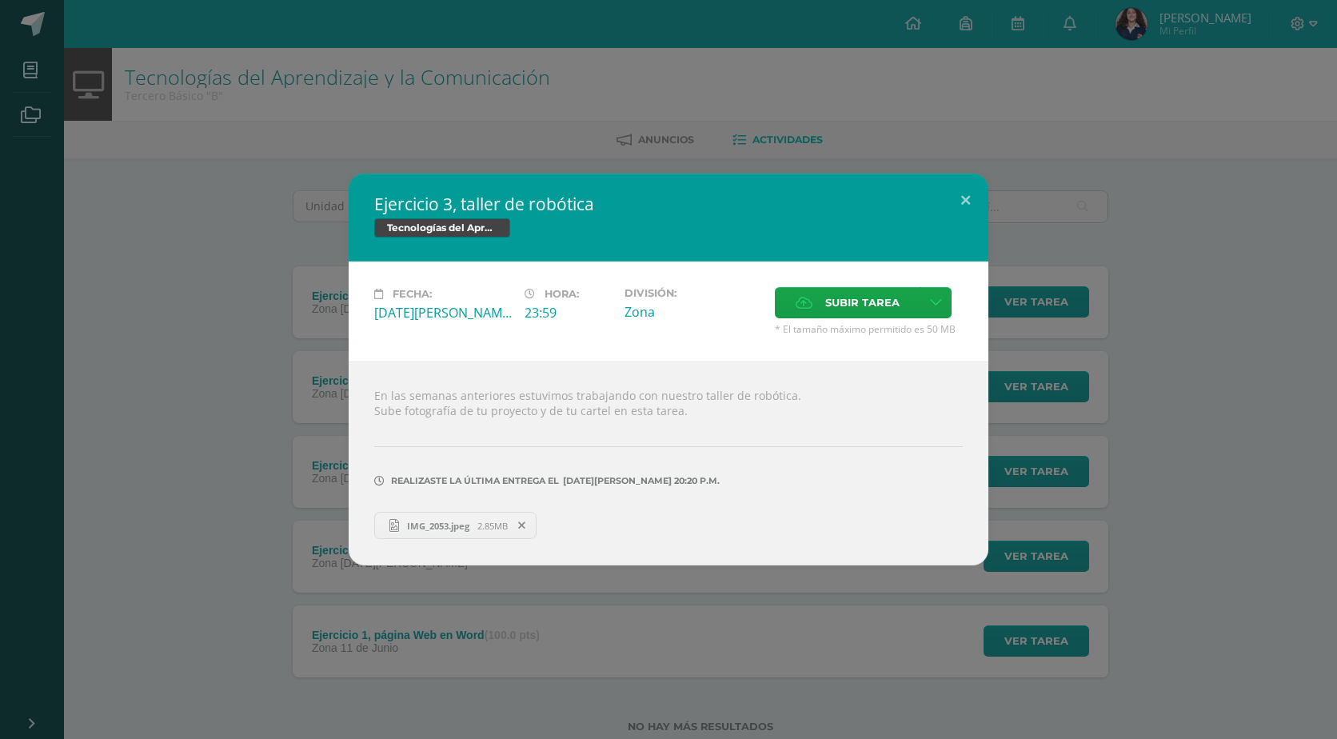
drag, startPoint x: 74, startPoint y: 291, endPoint x: 258, endPoint y: 258, distance: 187.0
click at [74, 290] on div "Ejercicio 3, taller de robótica Tecnologías del Aprendizaje y la Comunicación F…" at bounding box center [668, 370] width 1324 height 392
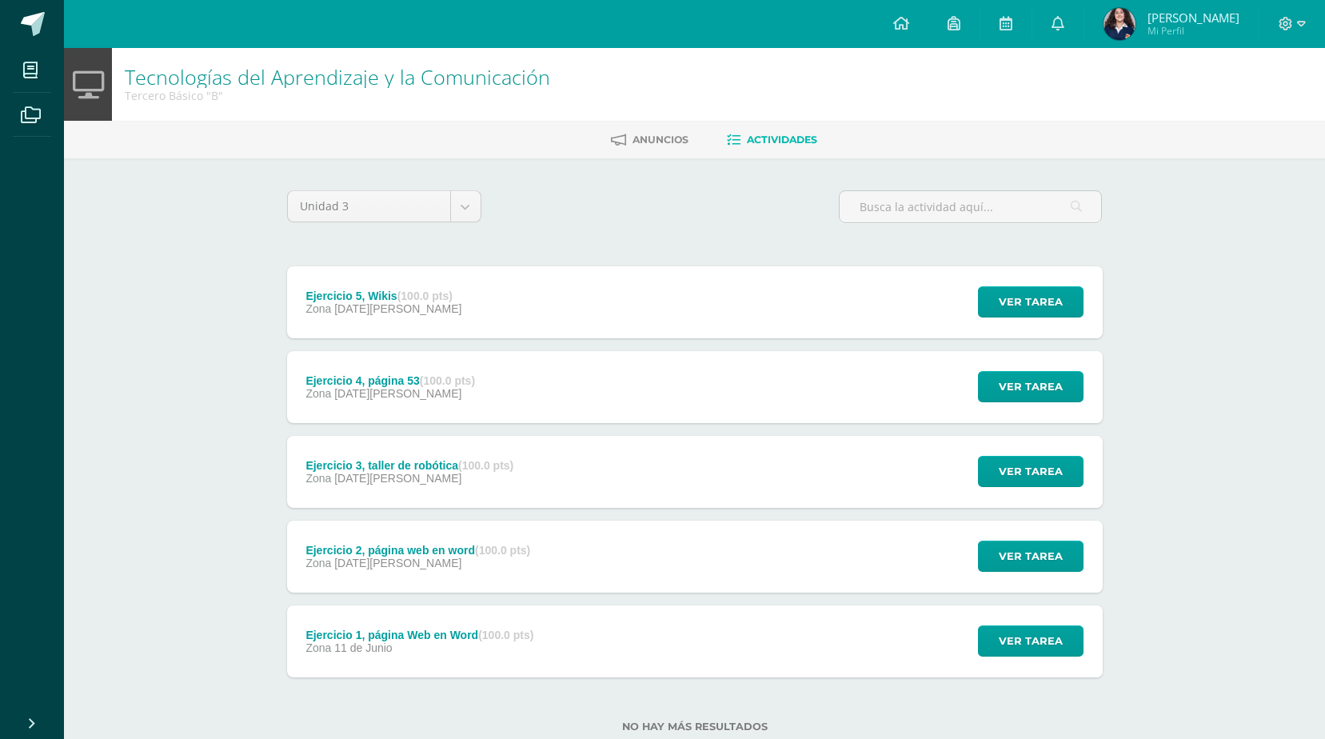
drag, startPoint x: 548, startPoint y: 402, endPoint x: 552, endPoint y: 381, distance: 21.2
click at [549, 393] on div "Ejercicio 4, página 53 (100.0 pts) Zona 06 de Agosto Ver tarea Ejercicio 4, pág…" at bounding box center [695, 387] width 816 height 72
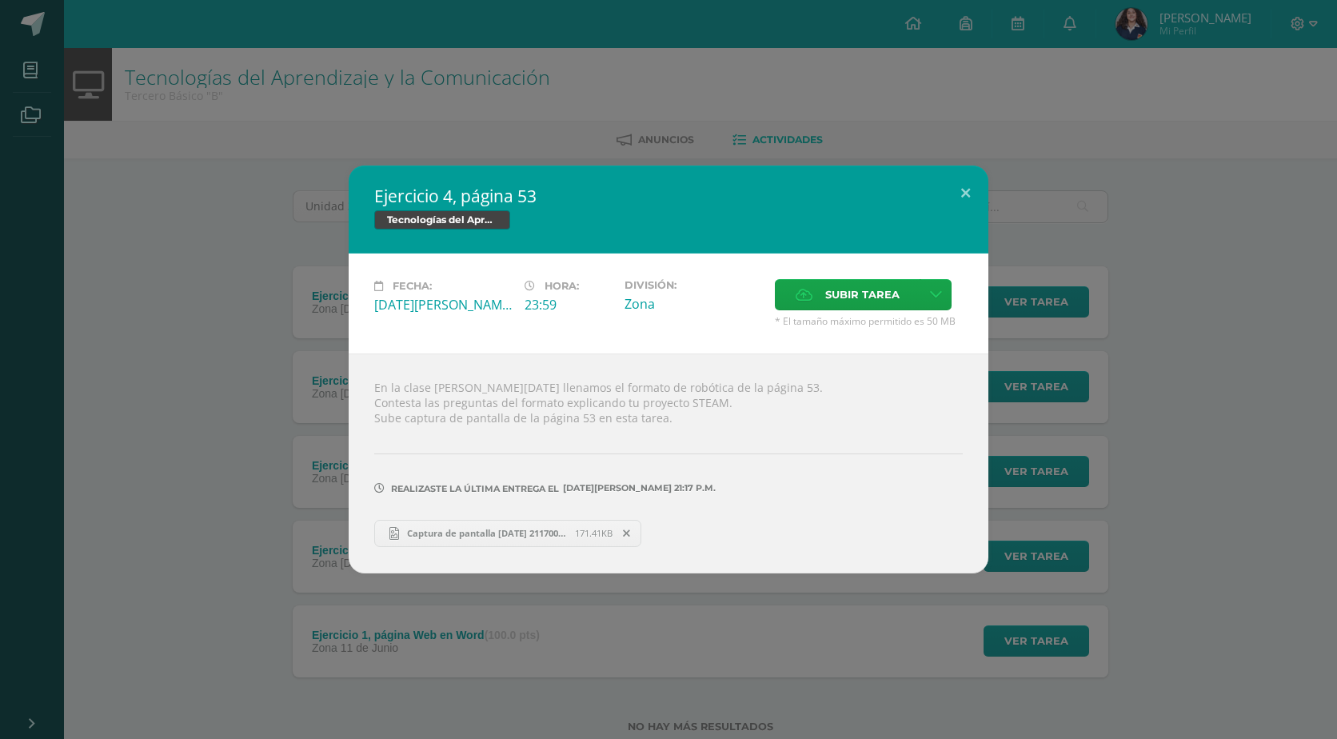
click at [104, 499] on div "Ejercicio 4, página 53 Tecnologías del Aprendizaje y la Comunicación Fecha: [DA…" at bounding box center [668, 369] width 1324 height 407
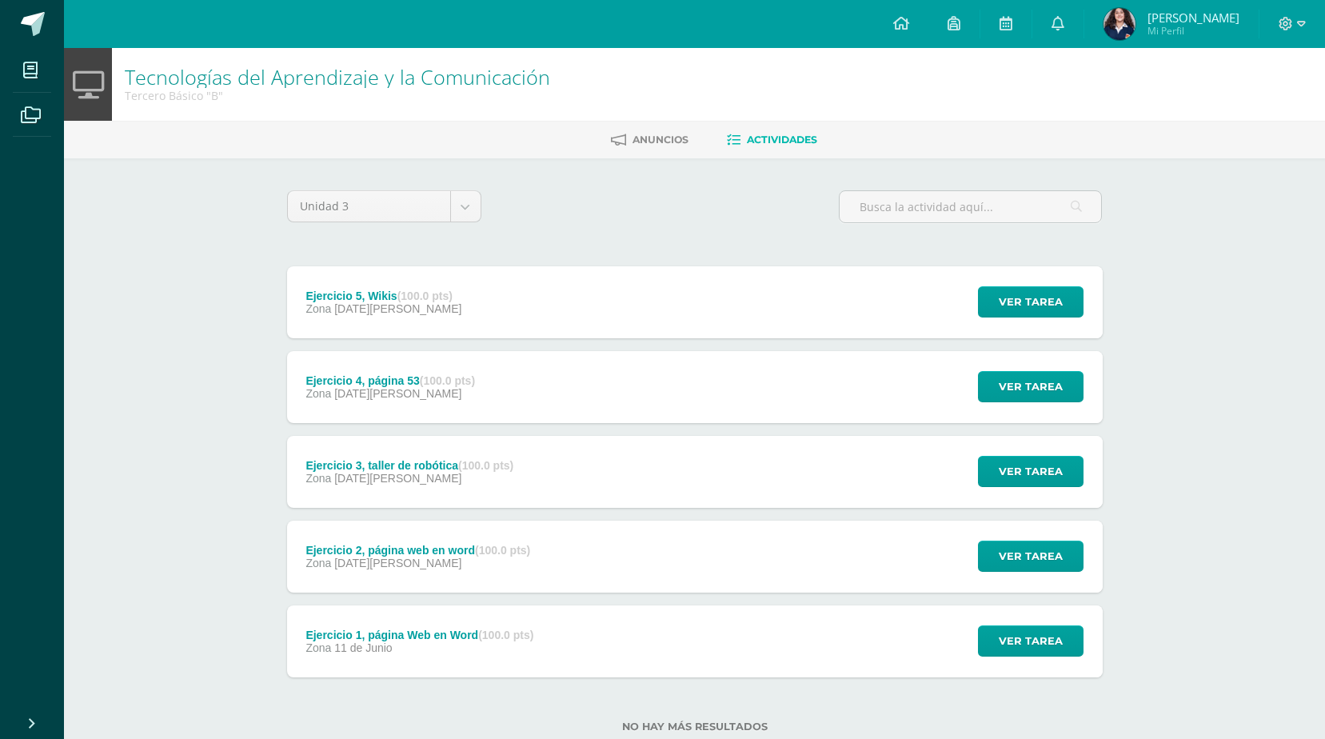
click at [531, 321] on div "Ejercicio 5, Wikis (100.0 pts) Zona 08 de Agosto Ver tarea Ejercicio 5, Wikis T…" at bounding box center [695, 302] width 816 height 72
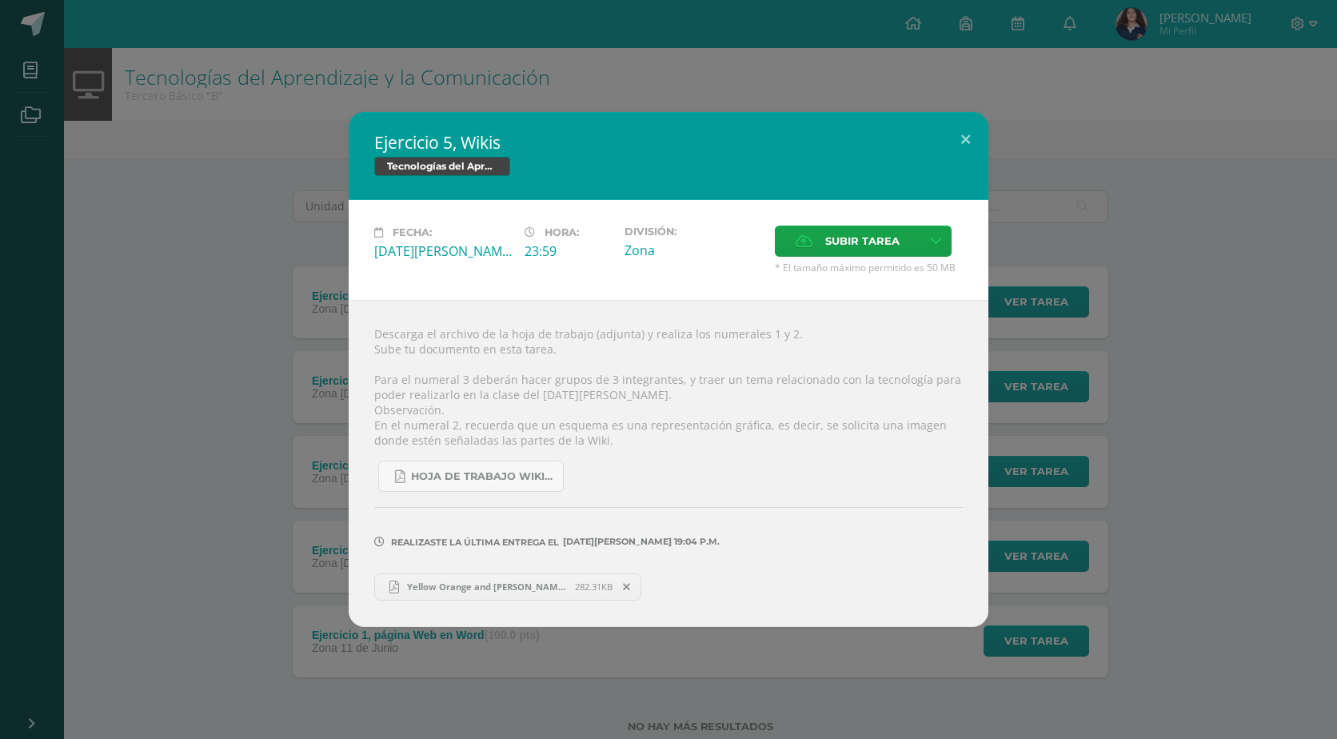
click at [506, 585] on span "Yellow Orange and [PERSON_NAME] Creative Business Letterhead.pdf" at bounding box center [487, 587] width 176 height 12
click at [559, 586] on span "Yellow Orange and [PERSON_NAME] Creative Business Letterhead.pdf" at bounding box center [487, 587] width 176 height 12
click at [963, 130] on button at bounding box center [966, 139] width 46 height 54
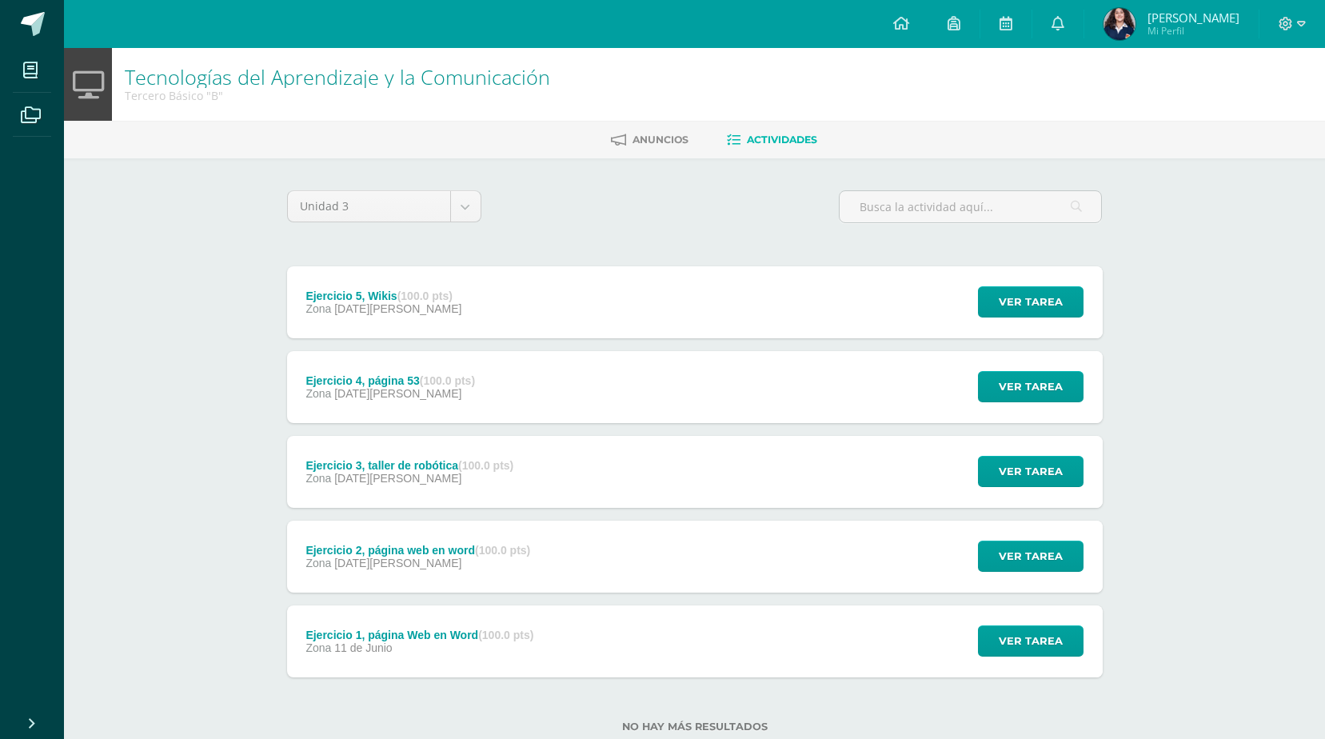
click at [481, 396] on div "Ejercicio 4, página 53 (100.0 pts) Zona [DATE][PERSON_NAME]" at bounding box center [390, 387] width 207 height 72
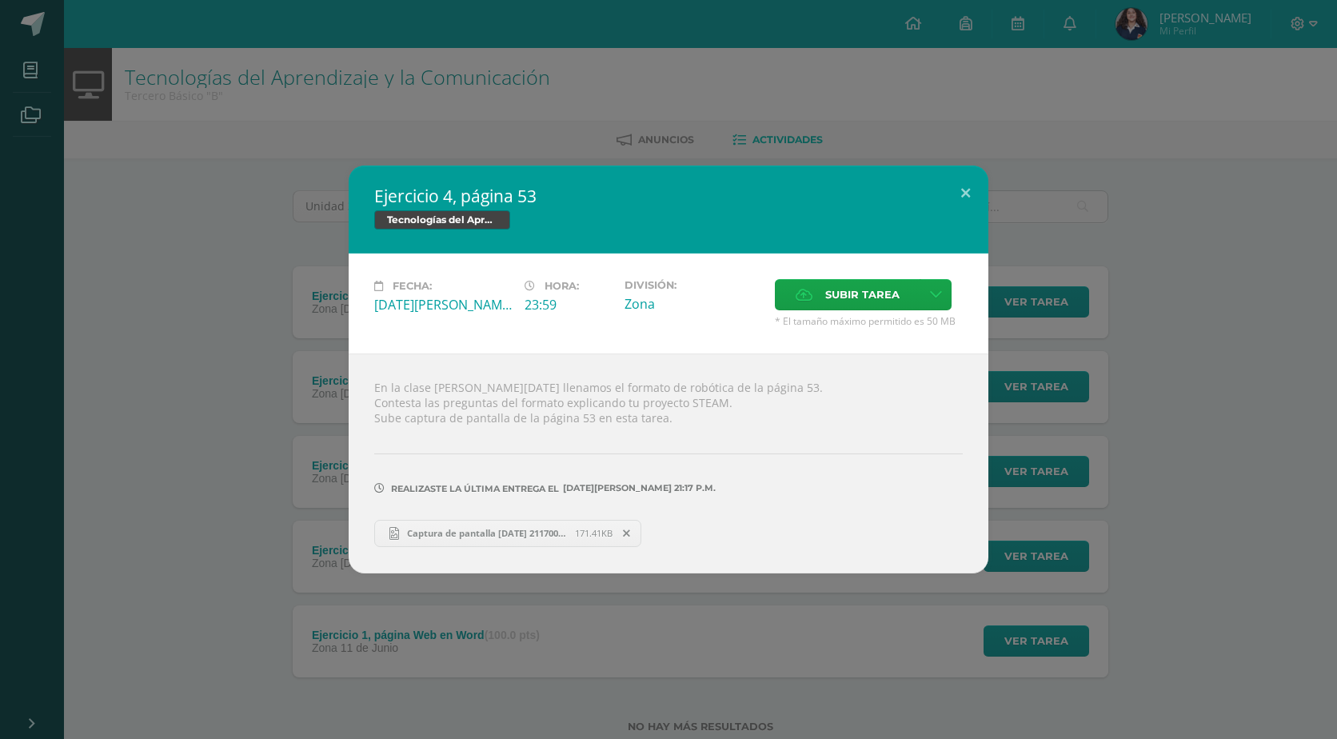
click at [97, 456] on div "Ejercicio 4, página 53 Tecnologías del Aprendizaje y la Comunicación Fecha: [DA…" at bounding box center [668, 369] width 1324 height 407
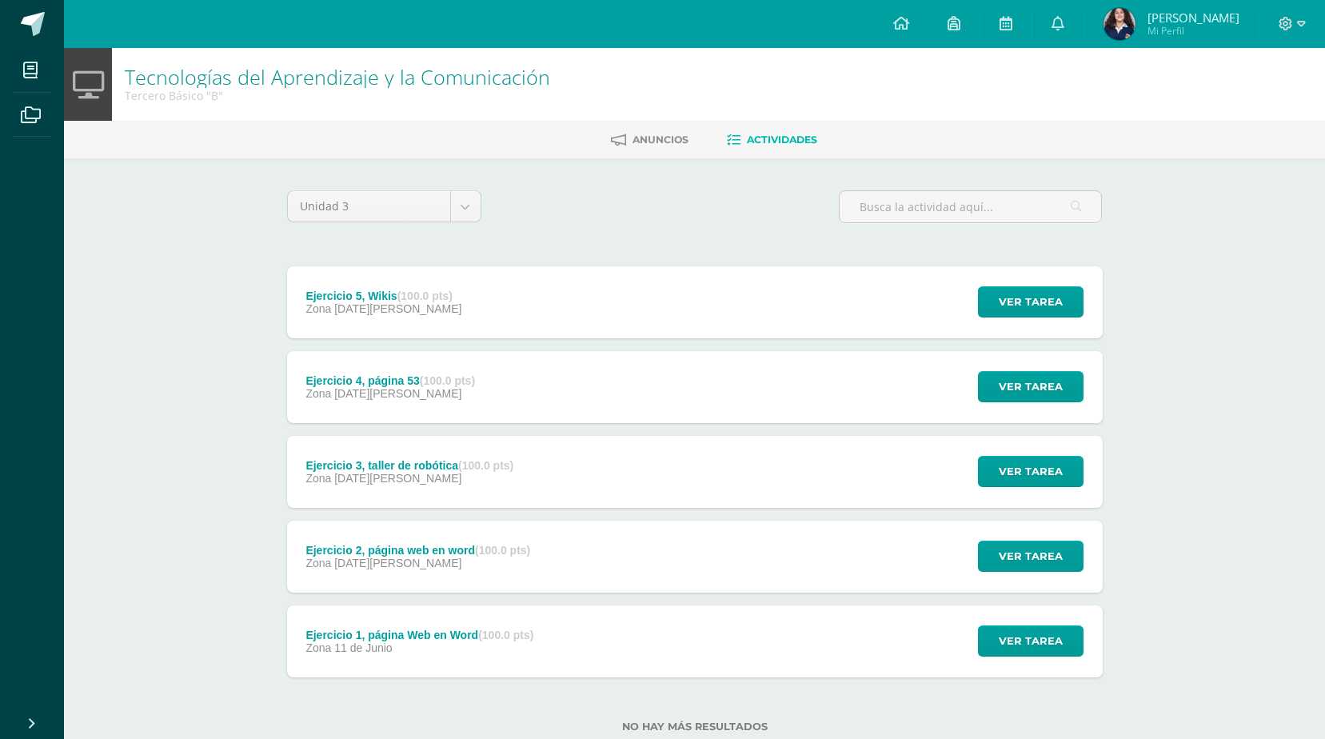
click at [457, 548] on div "Ejercicio 2, página web en word (100.0 pts)" at bounding box center [418, 550] width 225 height 13
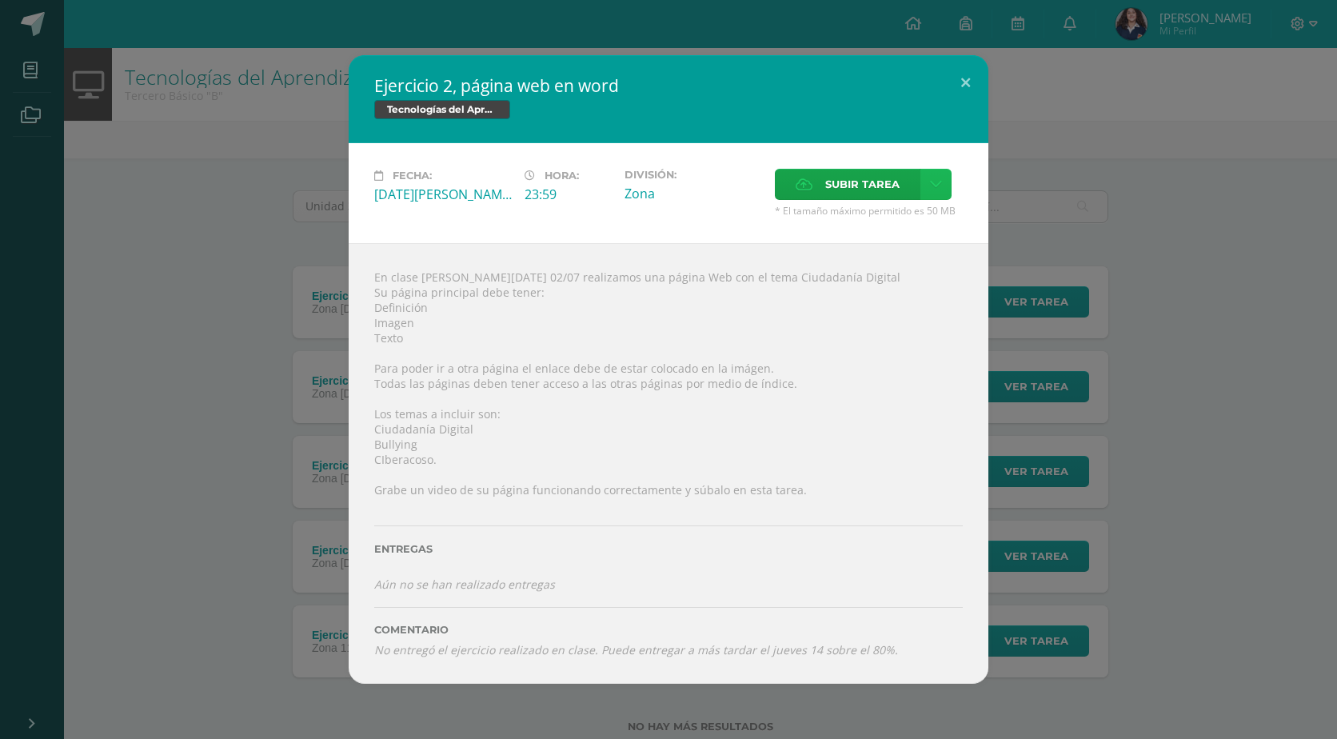
click at [941, 191] on link at bounding box center [936, 184] width 31 height 31
click at [855, 226] on span "Subir enlace" at bounding box center [867, 218] width 67 height 15
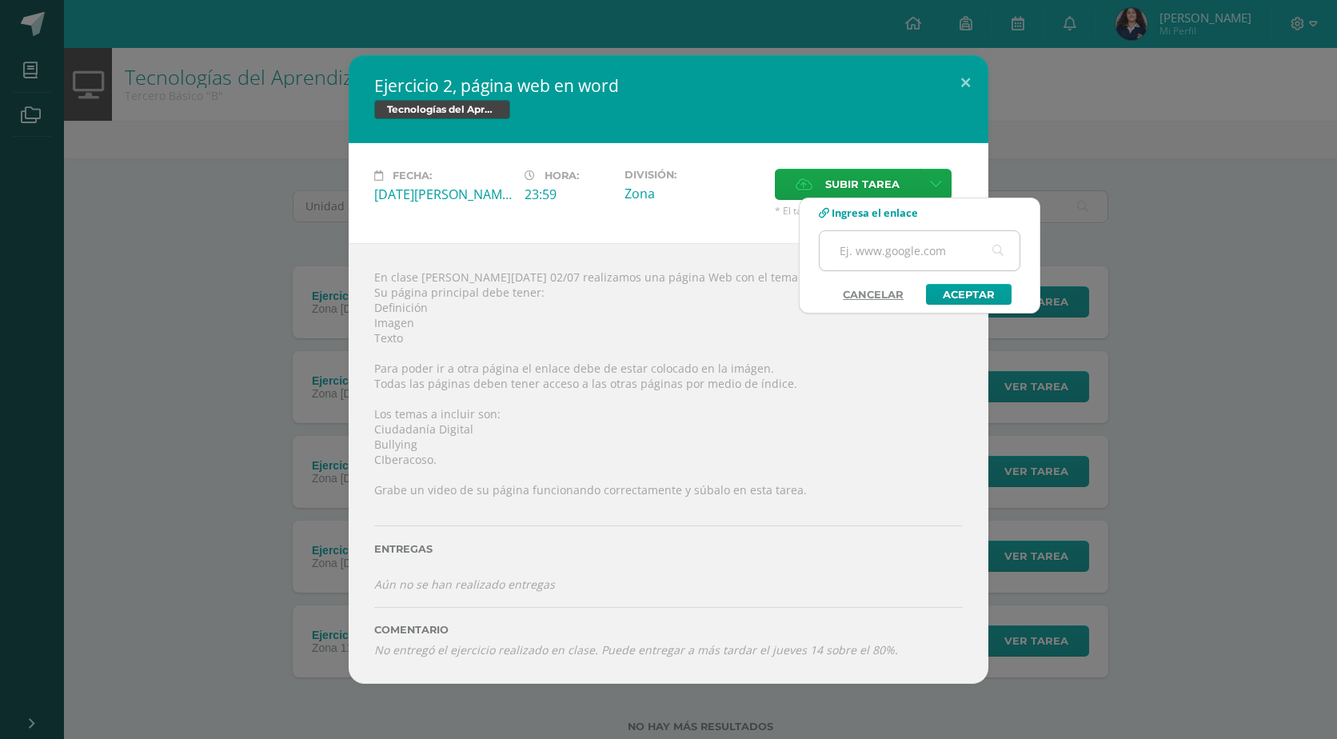
click at [869, 257] on input "text" at bounding box center [920, 250] width 200 height 39
paste input "[URL][DOMAIN_NAME]"
type input "[URL][DOMAIN_NAME]"
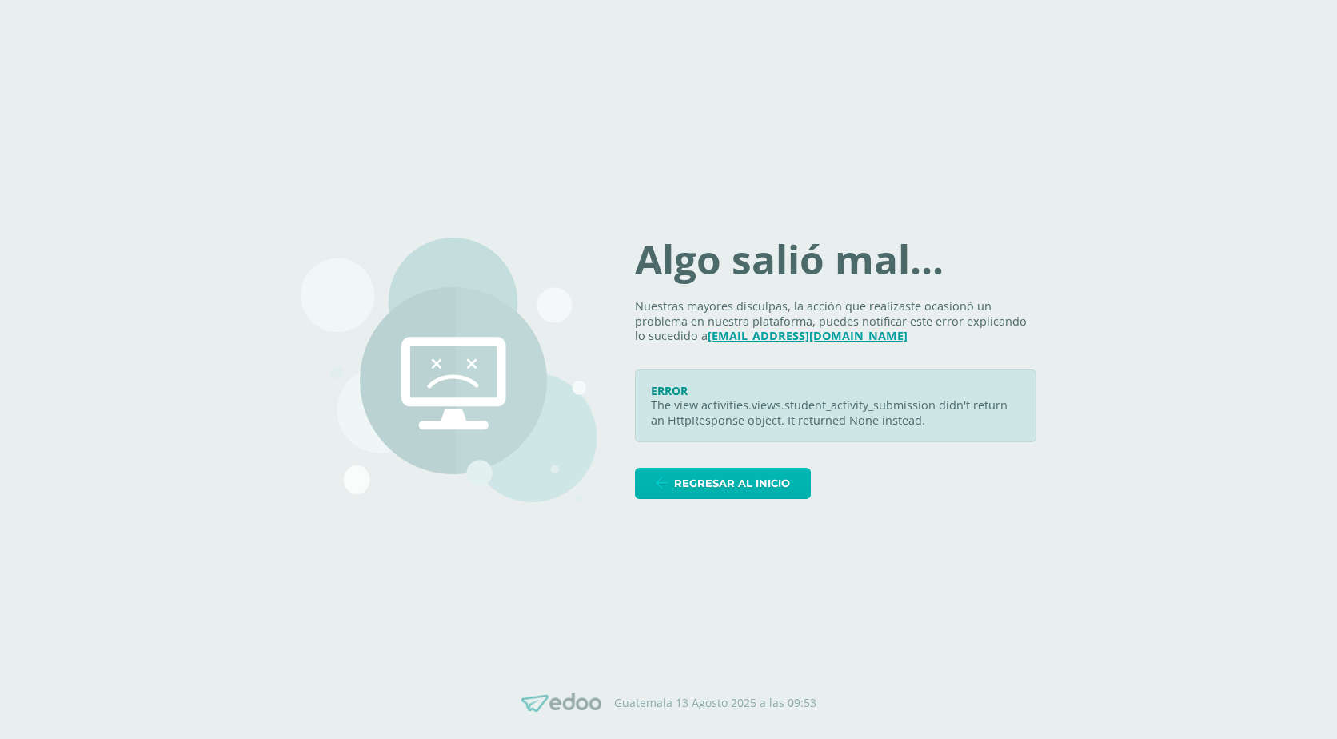
click at [701, 490] on span "Regresar al inicio" at bounding box center [732, 484] width 116 height 30
click at [715, 479] on span "Regresar al inicio" at bounding box center [732, 484] width 116 height 30
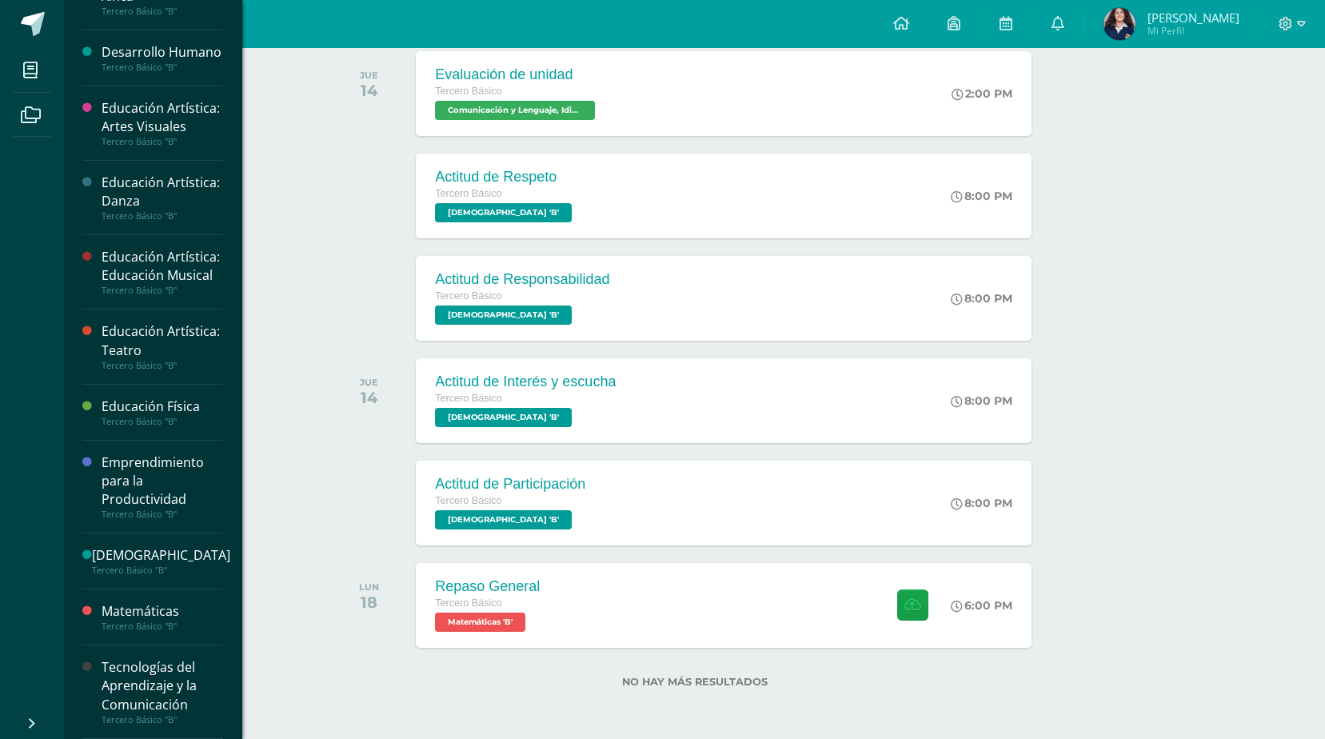
scroll to position [528, 0]
click at [158, 702] on div "Tecnologías del Aprendizaje y la Comunicación" at bounding box center [163, 685] width 122 height 55
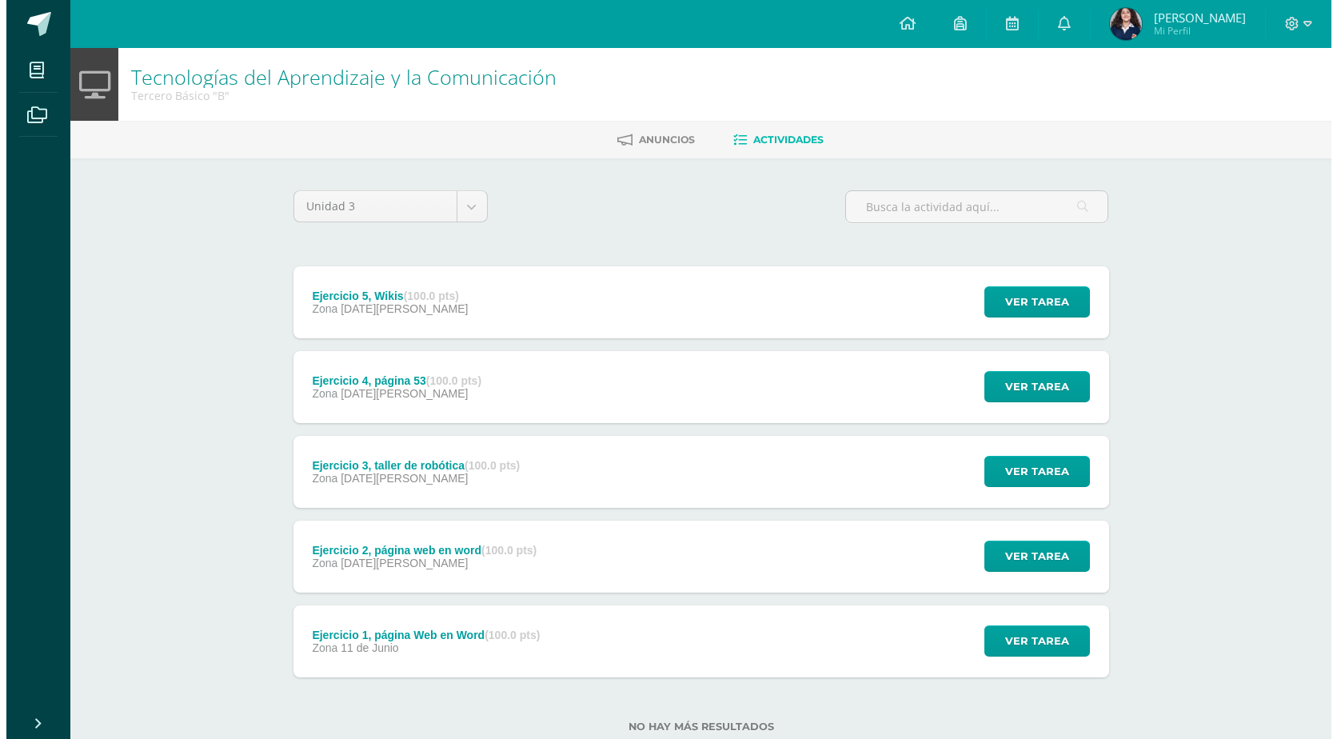
scroll to position [45, 0]
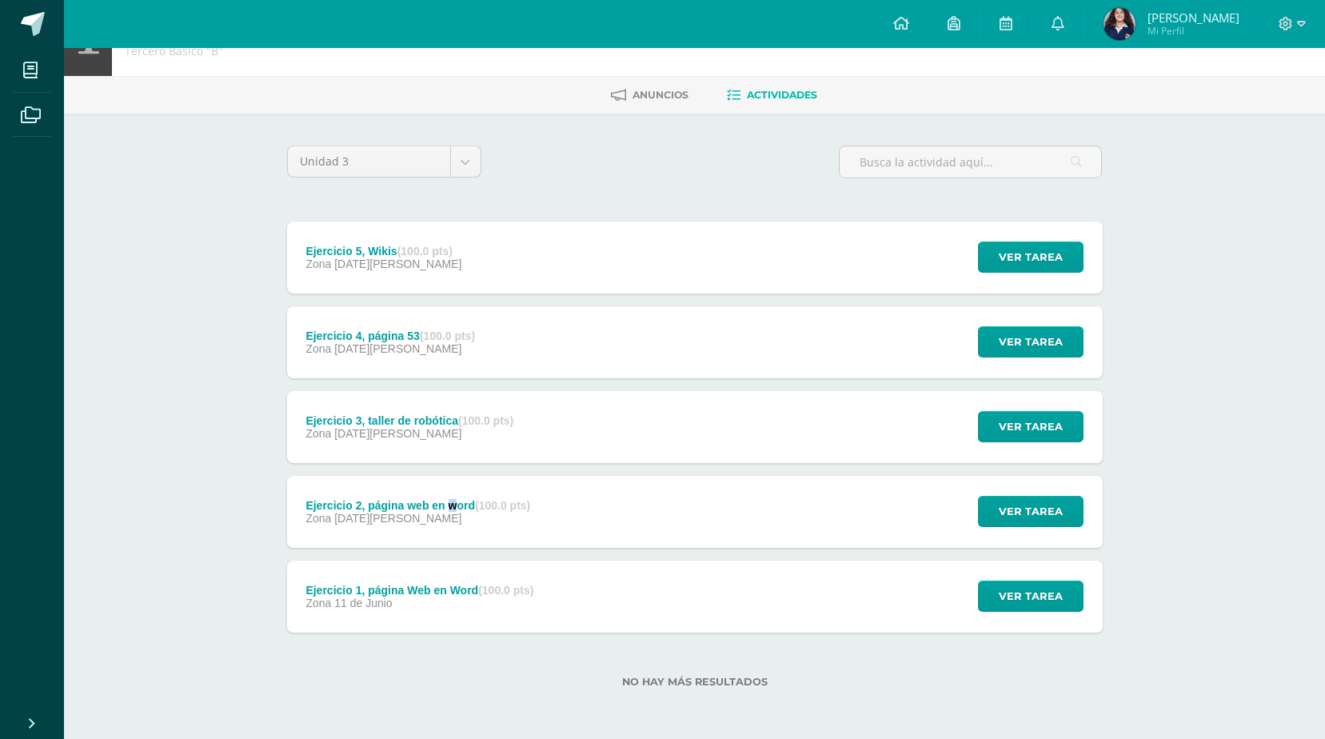
click at [454, 506] on div "Ejercicio 2, página web en word (100.0 pts)" at bounding box center [418, 505] width 225 height 13
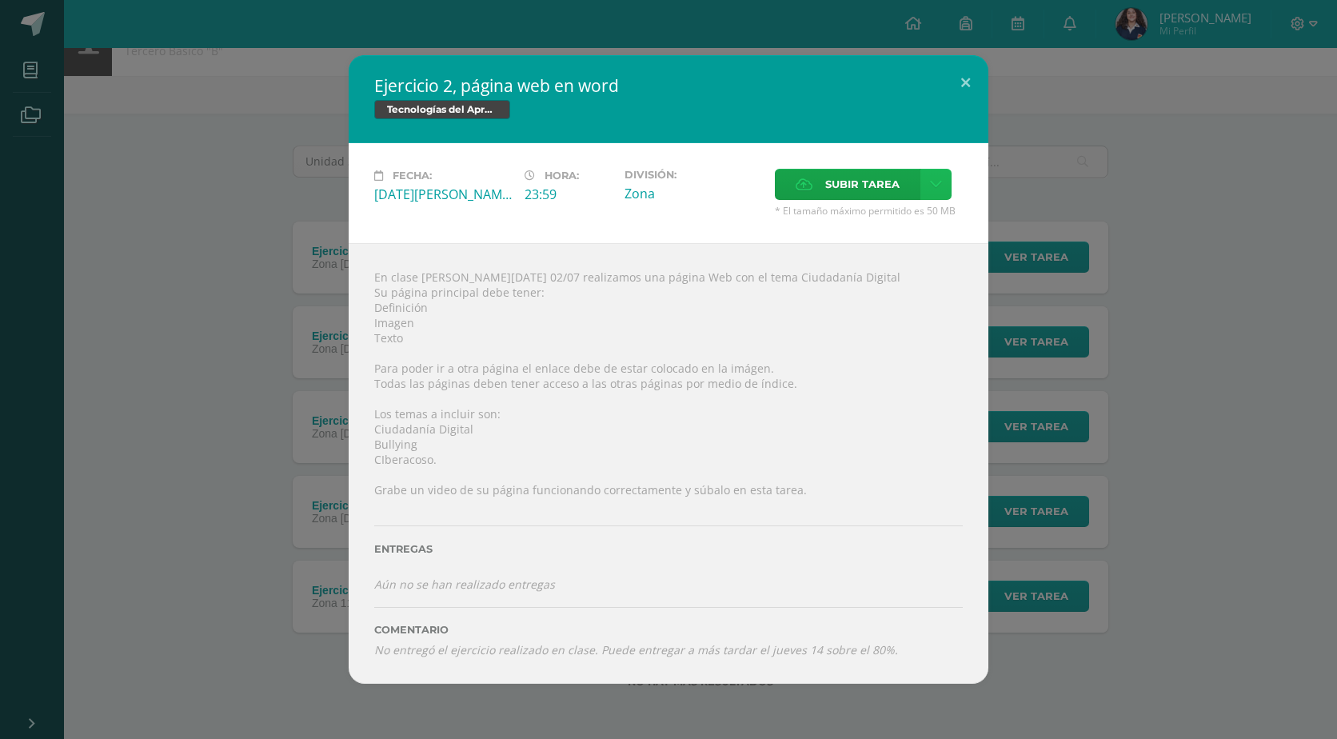
click at [925, 171] on link at bounding box center [936, 184] width 31 height 31
click at [894, 212] on span "Subir enlace" at bounding box center [867, 218] width 67 height 15
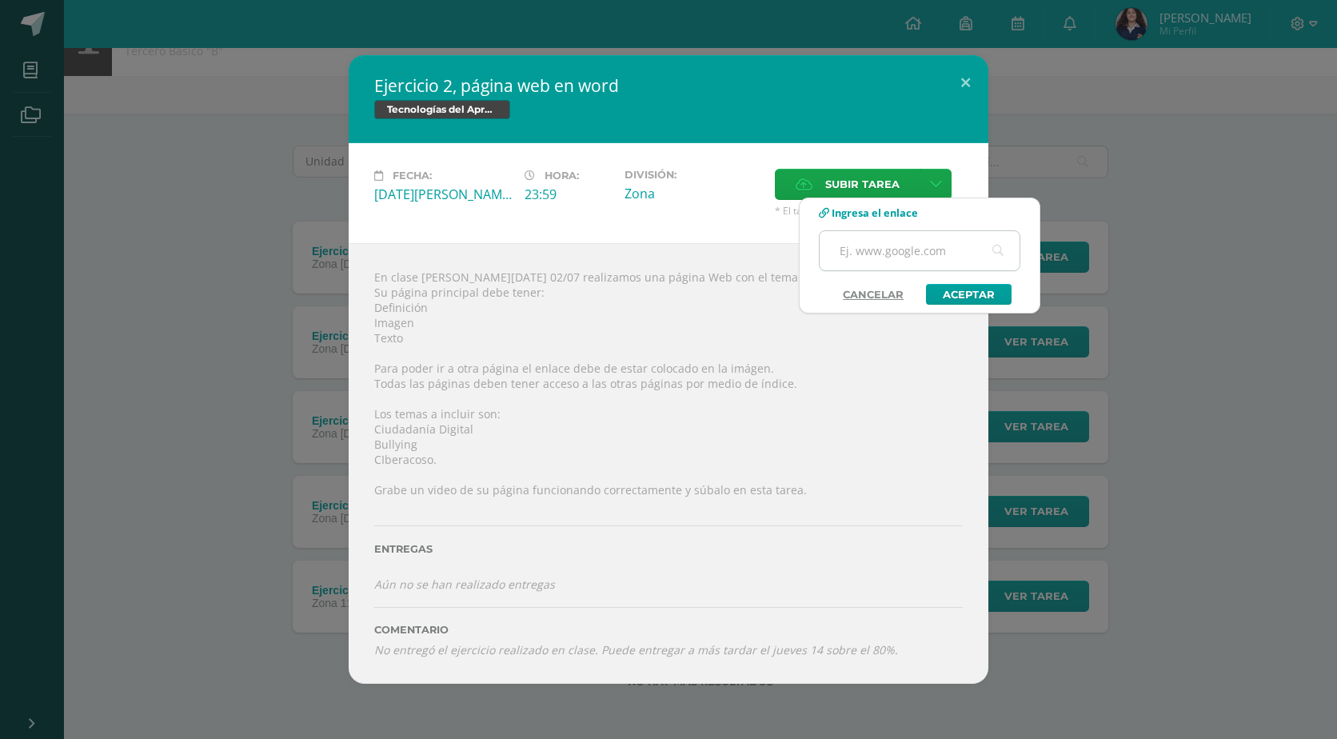
click at [913, 270] on input "text" at bounding box center [920, 250] width 200 height 39
paste input "[URL][DOMAIN_NAME]"
type input "[URL][DOMAIN_NAME]"
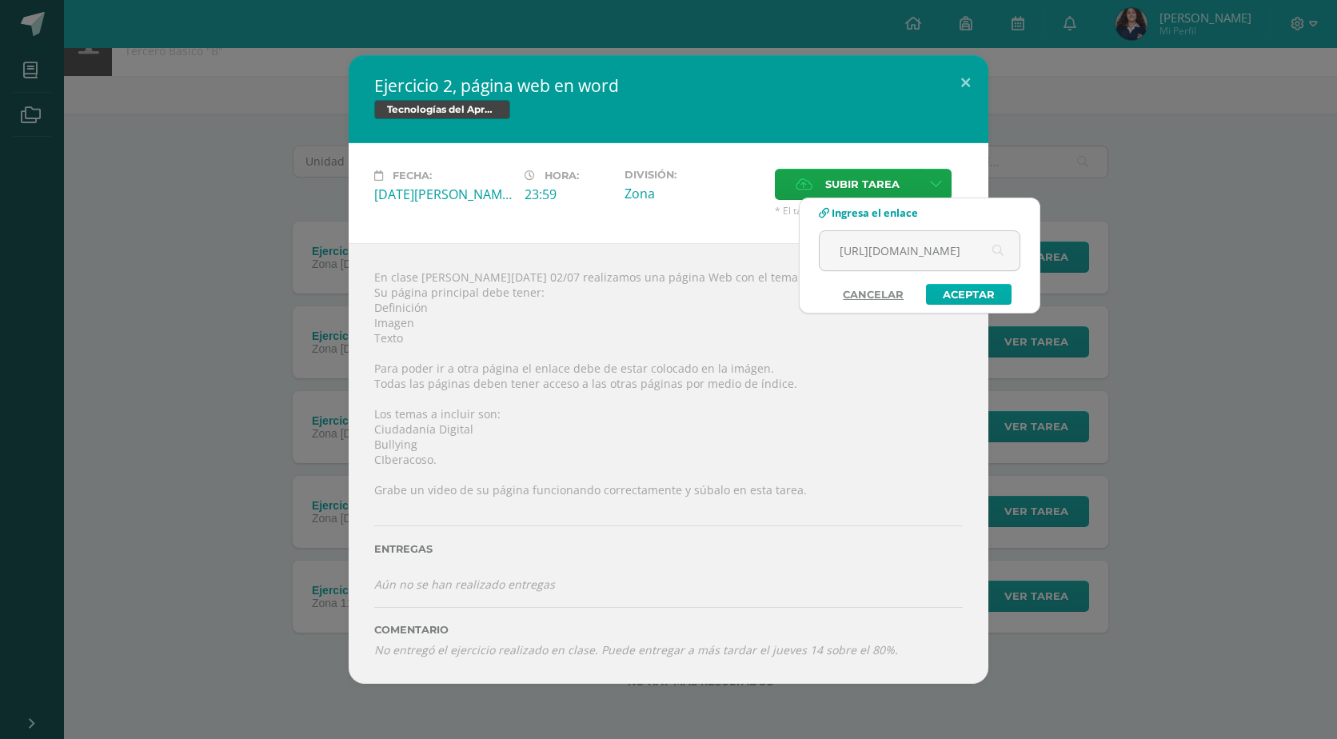
click at [960, 294] on link "Aceptar" at bounding box center [969, 294] width 86 height 21
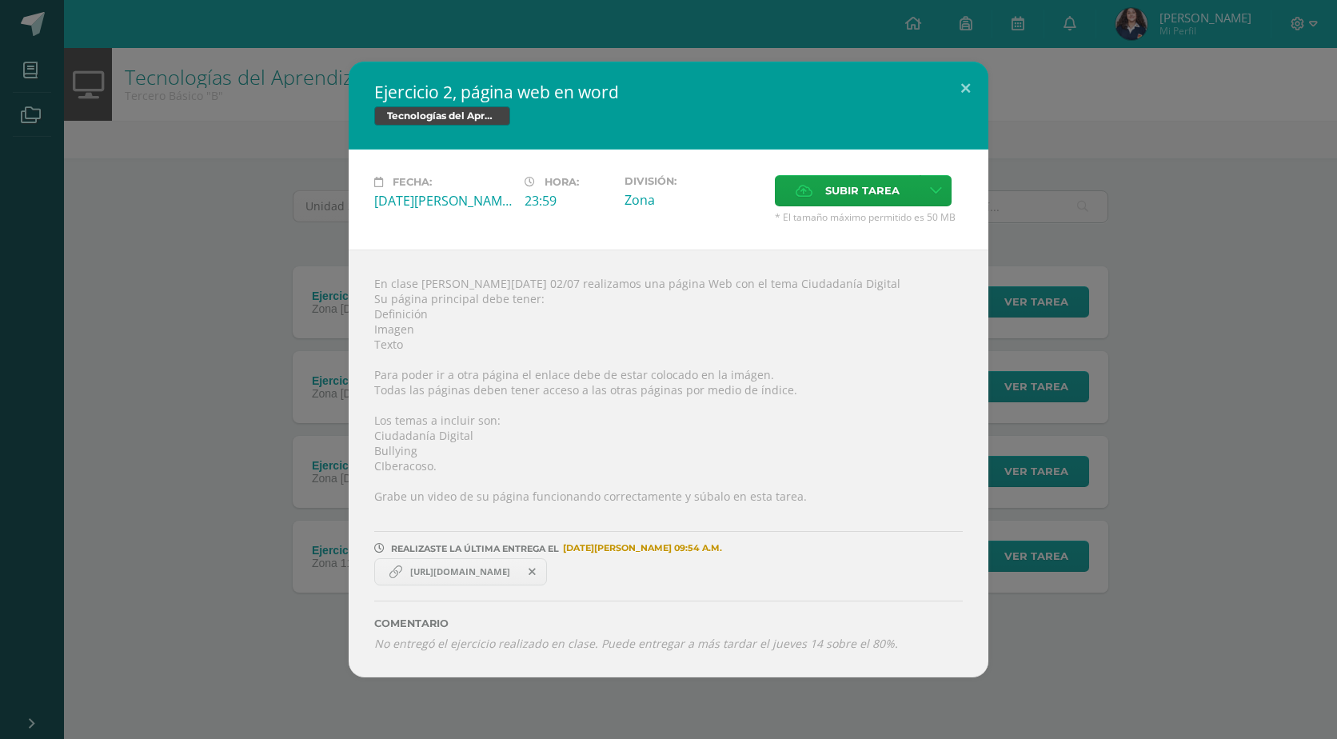
click at [483, 567] on span "[URL][DOMAIN_NAME]" at bounding box center [460, 571] width 116 height 13
click at [485, 573] on span "[URL][DOMAIN_NAME]" at bounding box center [460, 571] width 116 height 13
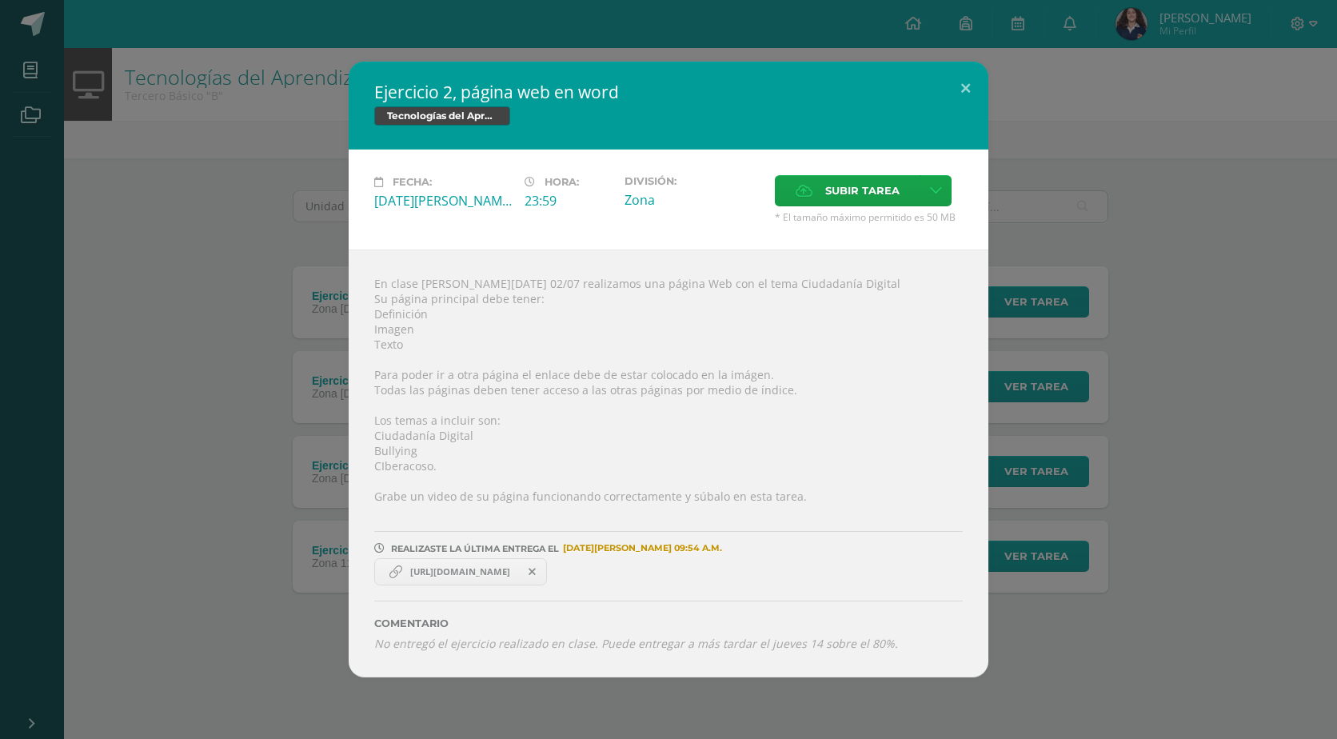
copy link "[URL][DOMAIN_NAME]"
click at [974, 82] on button at bounding box center [966, 89] width 46 height 54
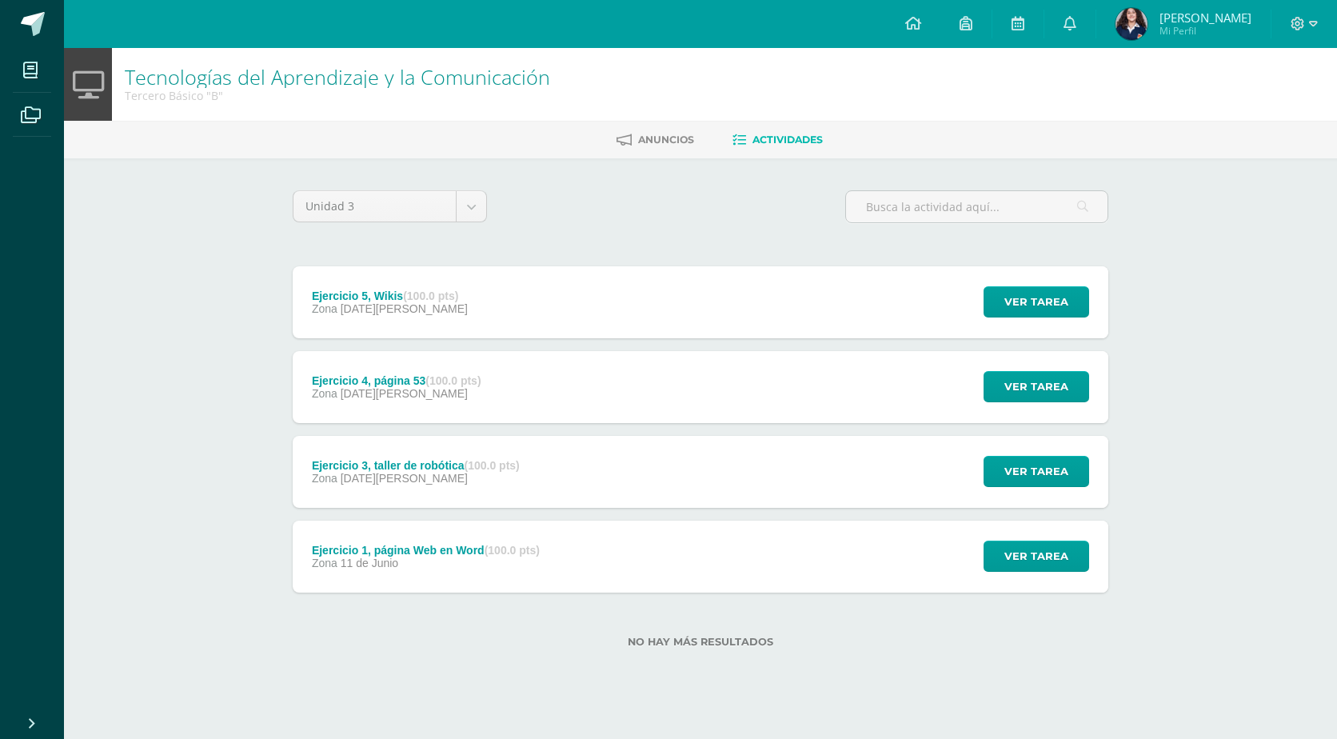
click at [574, 313] on div "Ejercicio 5, Wikis (100.0 pts) Zona [DATE][PERSON_NAME] Ver tarea Ejercicio 5, …" at bounding box center [701, 302] width 816 height 72
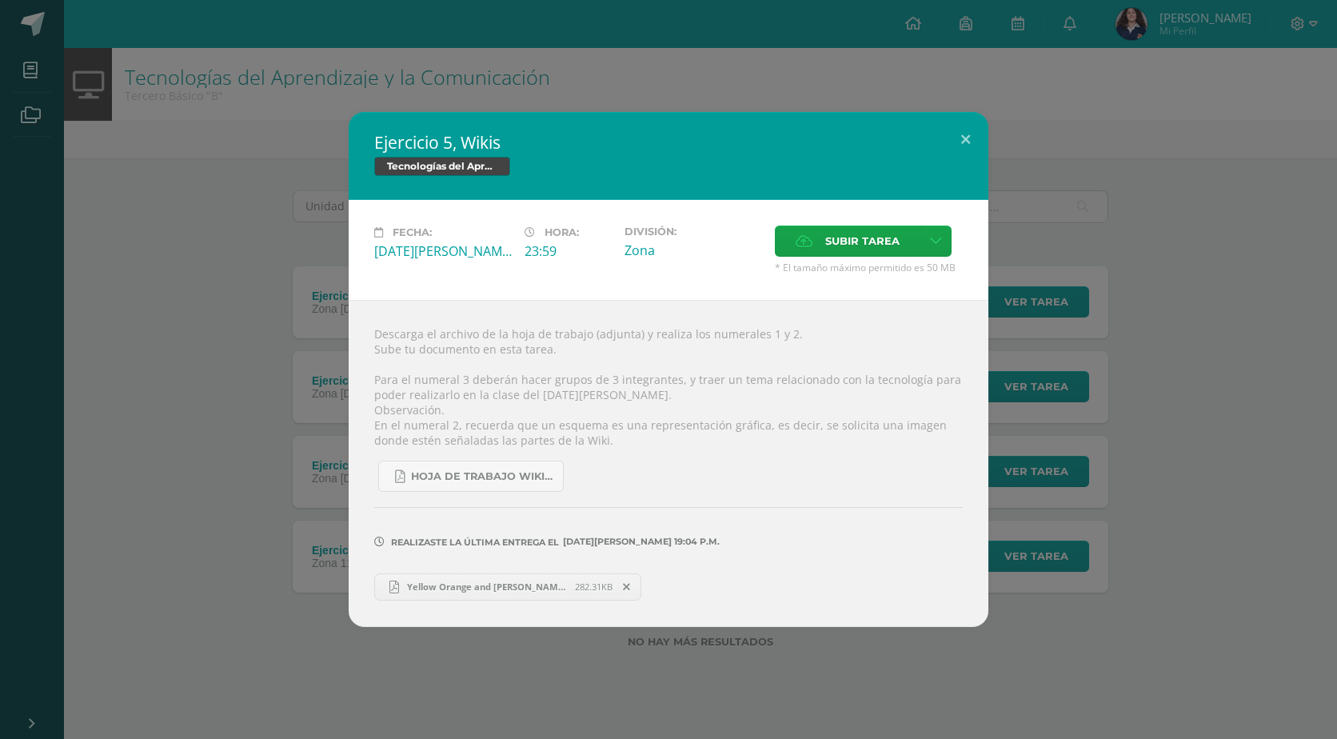
click at [461, 579] on link "Yellow Orange and [PERSON_NAME] Creative Business Letterhead.pdf 282.31KB" at bounding box center [507, 586] width 267 height 27
click at [477, 478] on span "Hoja de trabajo Wikis.pdf" at bounding box center [483, 476] width 144 height 13
click at [229, 560] on div "Ejercicio 5, Wikis Tecnologías del Aprendizaje y la Comunicación Fecha: [DATE][…" at bounding box center [668, 369] width 1324 height 514
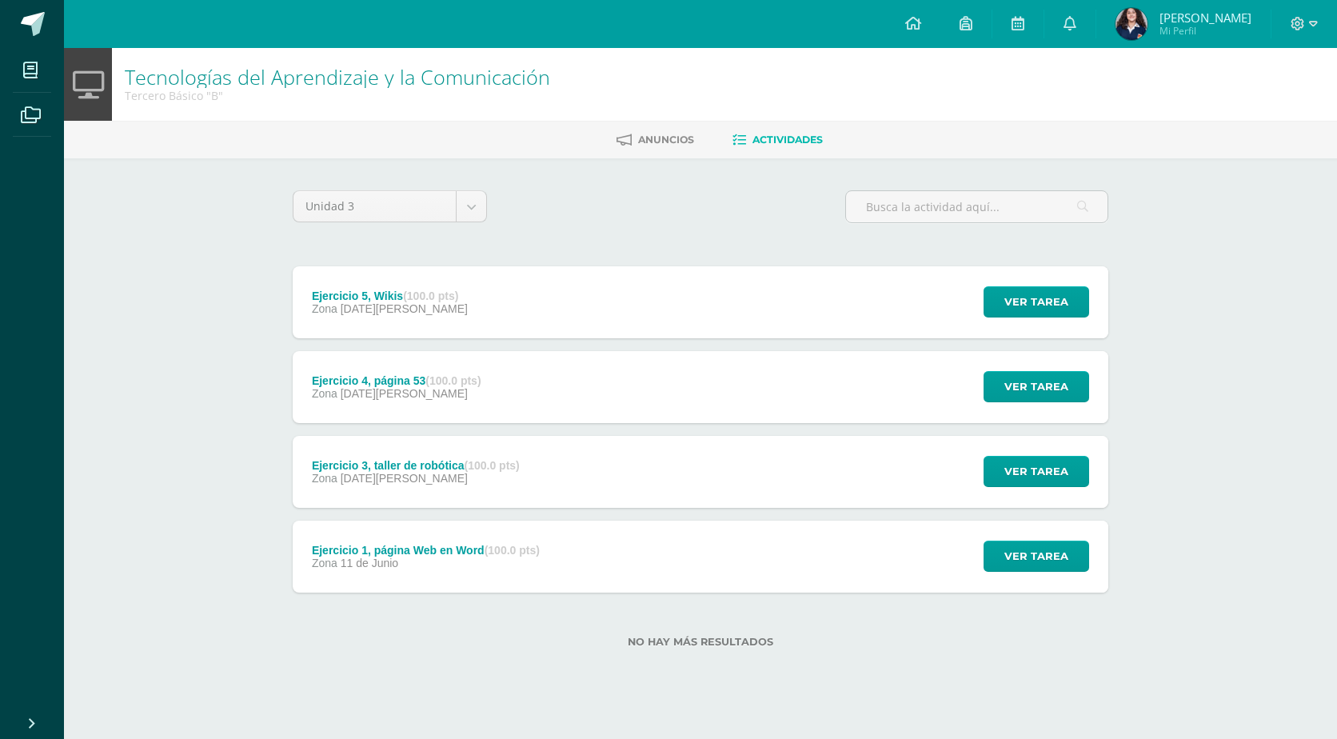
click at [473, 538] on div "Ejercicio 1, página Web en Word (100.0 pts) Zona [DATE][PERSON_NAME]" at bounding box center [426, 557] width 266 height 72
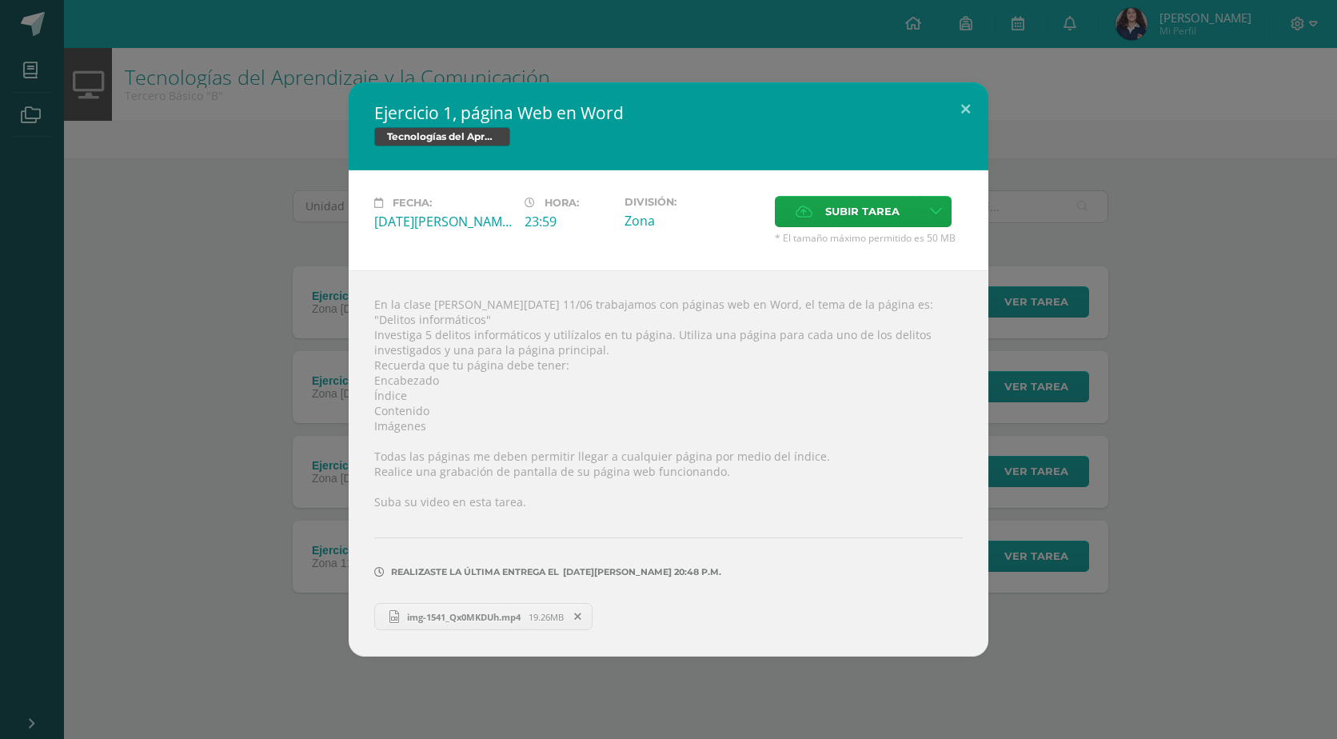
click at [145, 558] on div "Ejercicio 1, página Web en Word Tecnologías del Aprendizaje y la Comunicación F…" at bounding box center [668, 369] width 1324 height 574
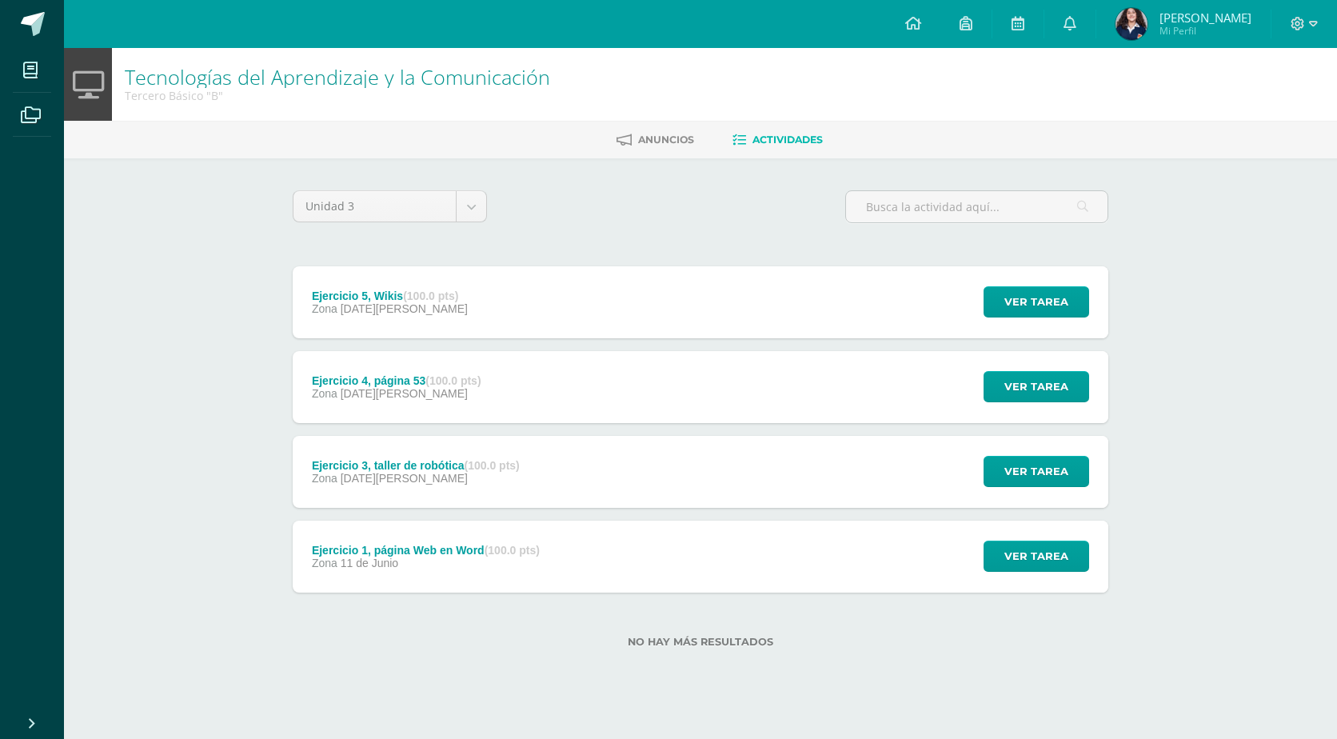
click at [400, 485] on div "Ejercicio 3, taller de robótica (100.0 pts) Zona [DATE][PERSON_NAME]" at bounding box center [416, 472] width 246 height 72
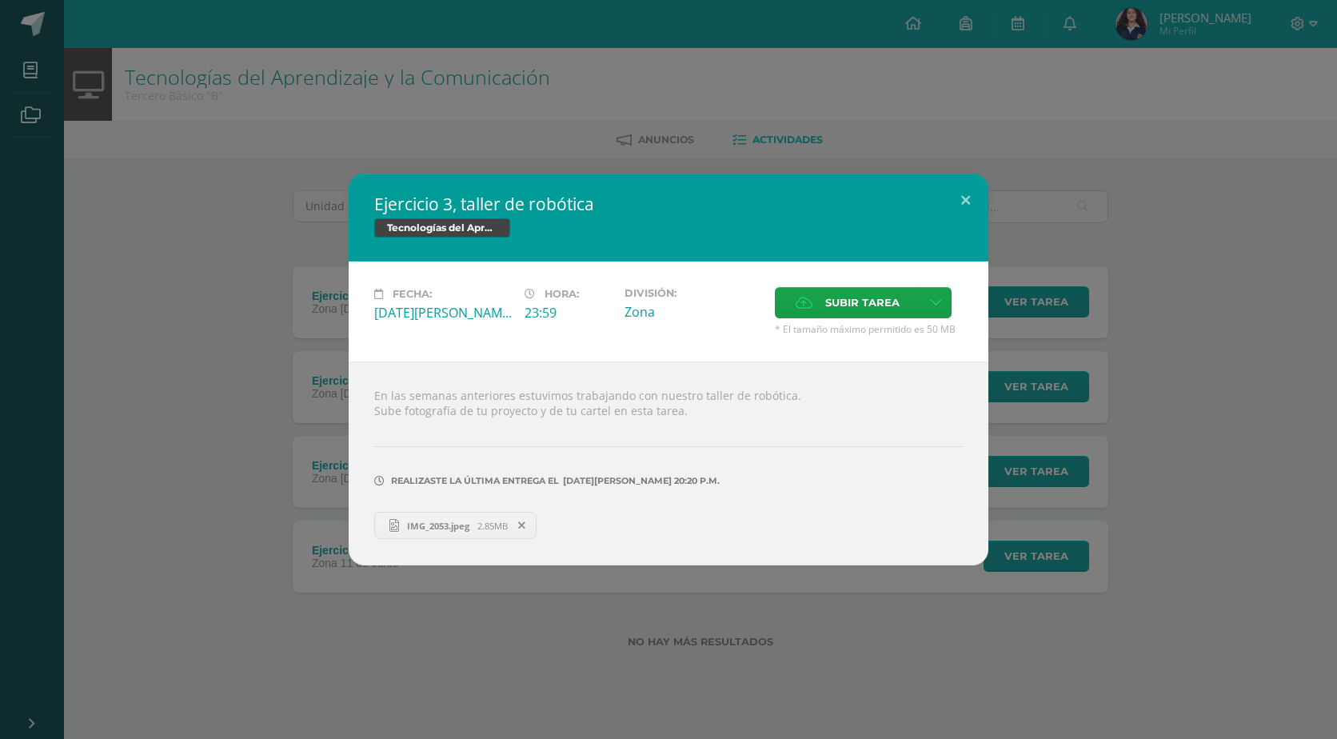
click at [243, 474] on div "Ejercicio 3, taller de robótica Tecnologías del Aprendizaje y la Comunicación F…" at bounding box center [668, 370] width 1324 height 392
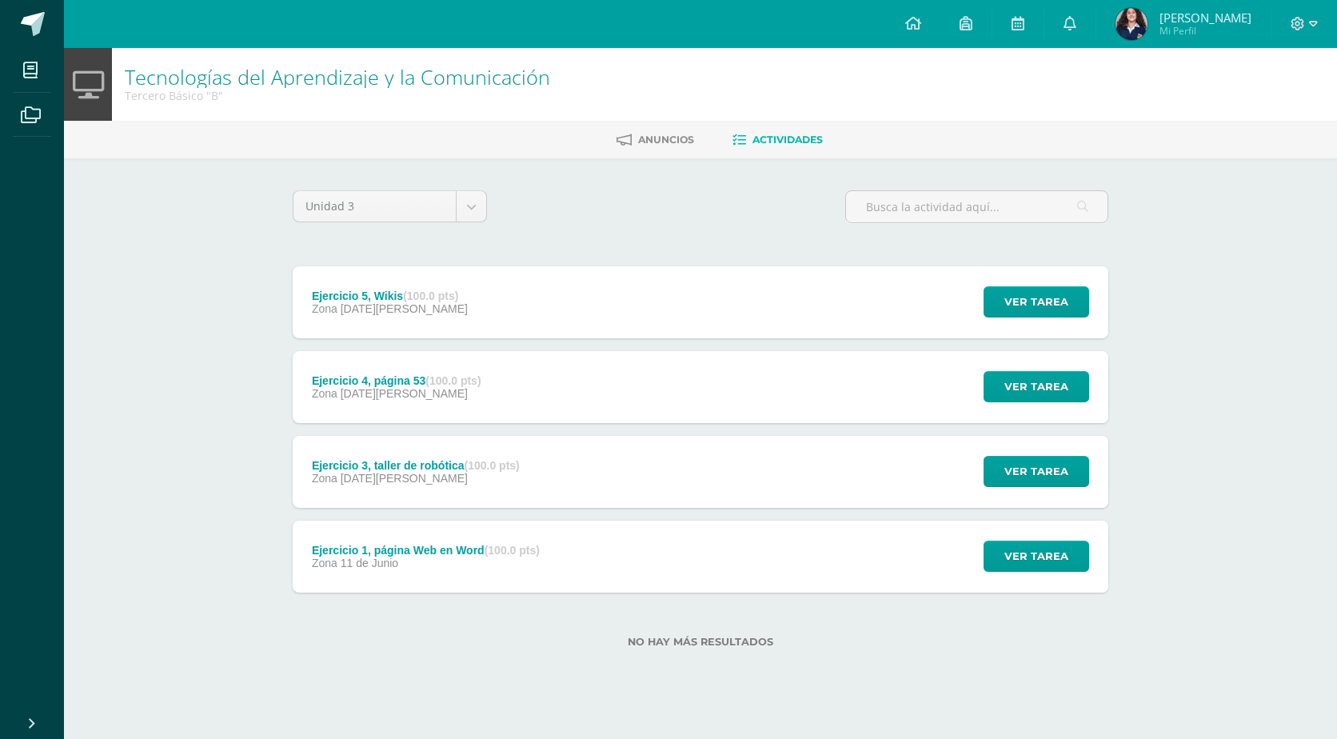
click at [406, 408] on div "Ejercicio 4, página 53 (100.0 pts) Zona [DATE][PERSON_NAME]" at bounding box center [396, 387] width 207 height 72
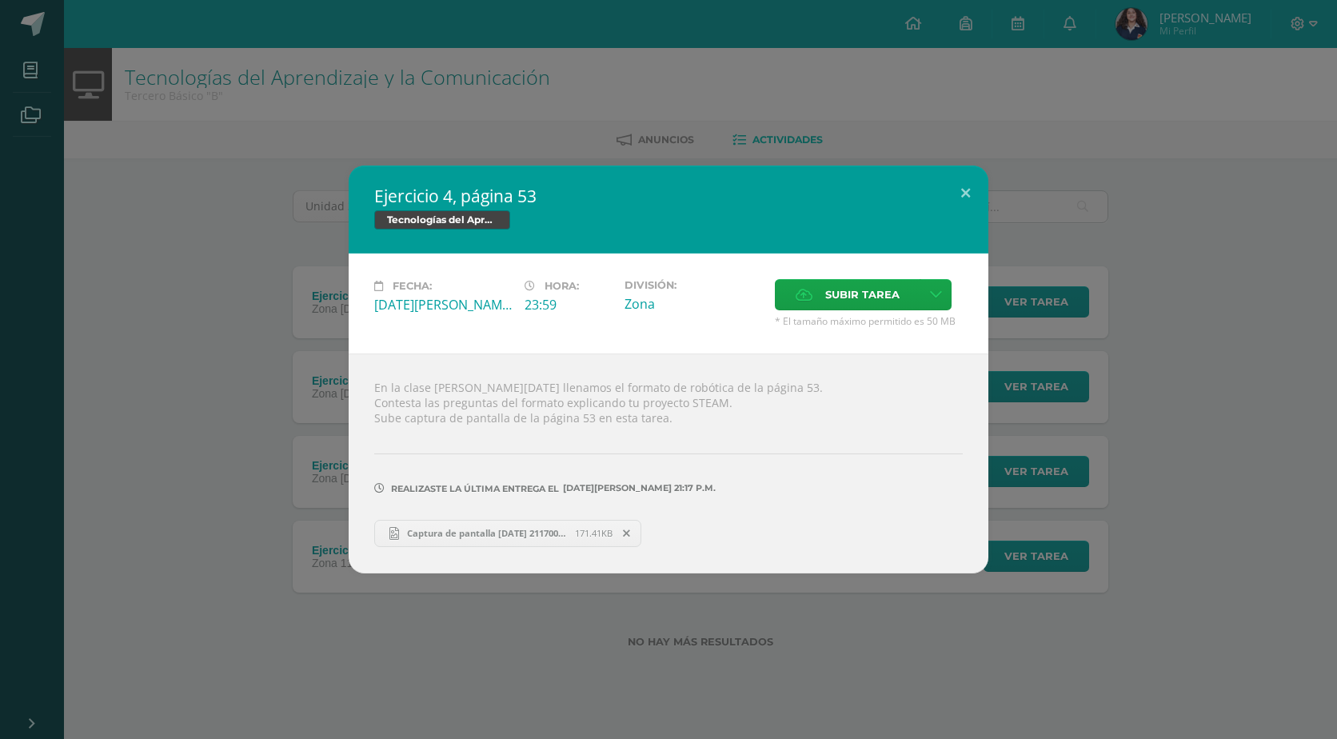
click at [237, 364] on div "Ejercicio 4, página 53 Tecnologías del Aprendizaje y la Comunicación Fecha: [DA…" at bounding box center [668, 369] width 1324 height 407
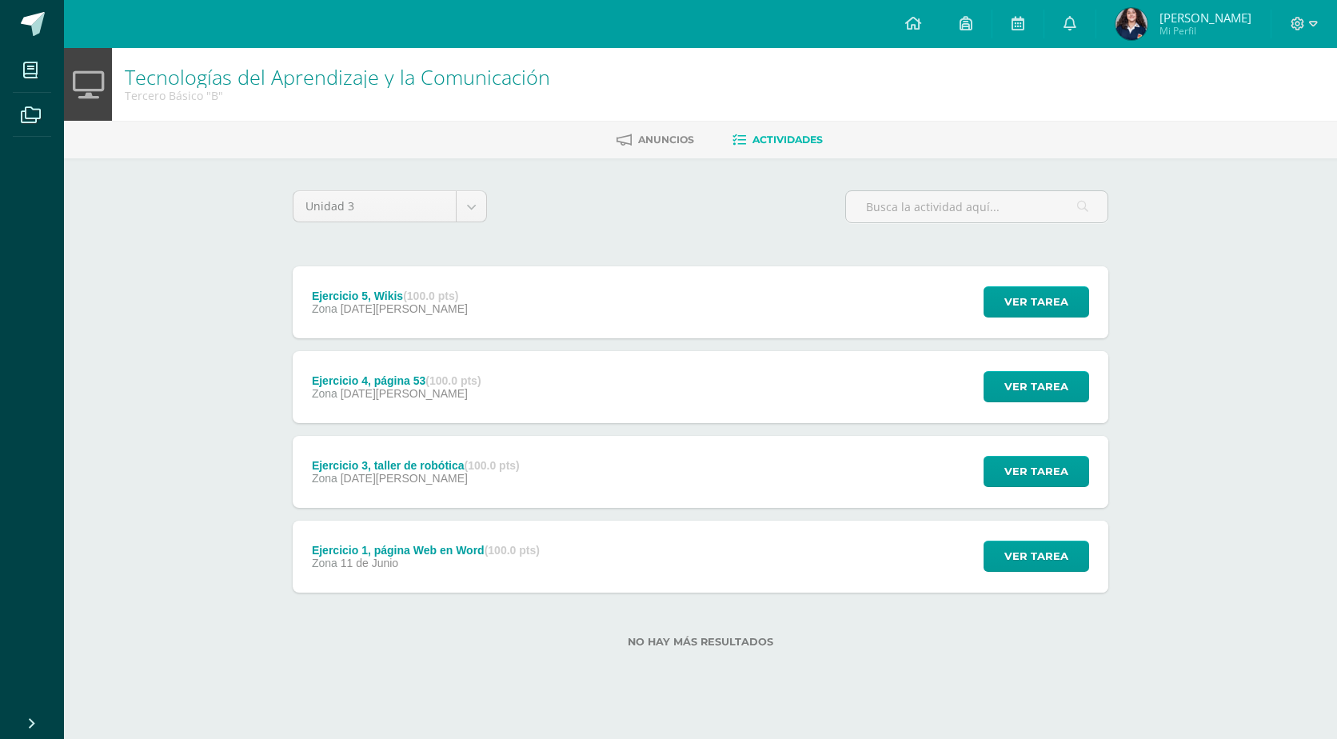
click at [376, 285] on div "Ejercicio 5, Wikis (100.0 pts) Zona [DATE][PERSON_NAME]" at bounding box center [390, 302] width 194 height 72
click at [376, 285] on div "Ejercicio 5, Wikis Tecnologías del Aprendizaje y la Comunicación Fecha: [DATE][…" at bounding box center [668, 369] width 1324 height 514
click at [1028, 316] on span "Ver tarea" at bounding box center [1036, 302] width 64 height 30
